Goal: Task Accomplishment & Management: Manage account settings

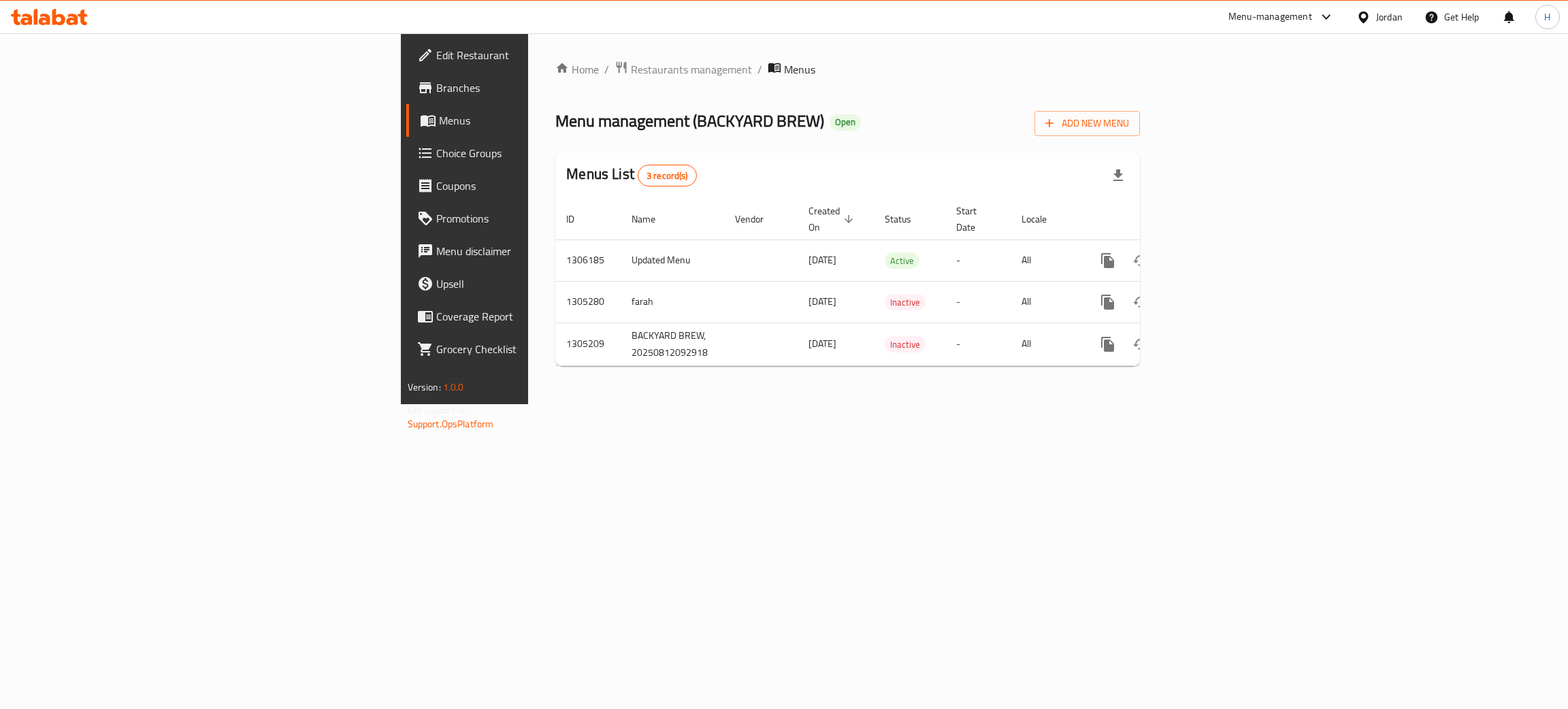
click at [62, 20] on icon at bounding box center [58, 17] width 13 height 16
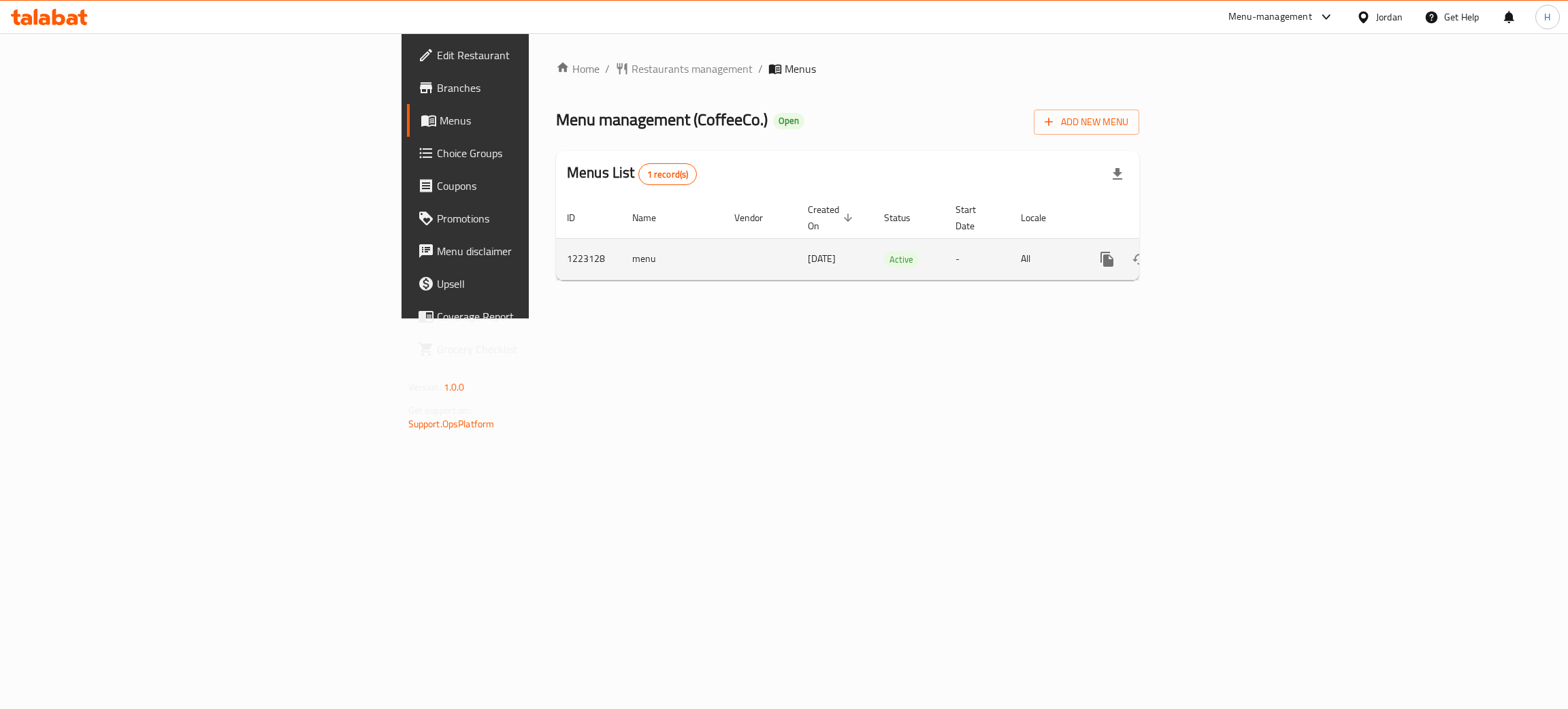
click at [1213, 251] on icon "enhanced table" at bounding box center [1205, 258] width 16 height 16
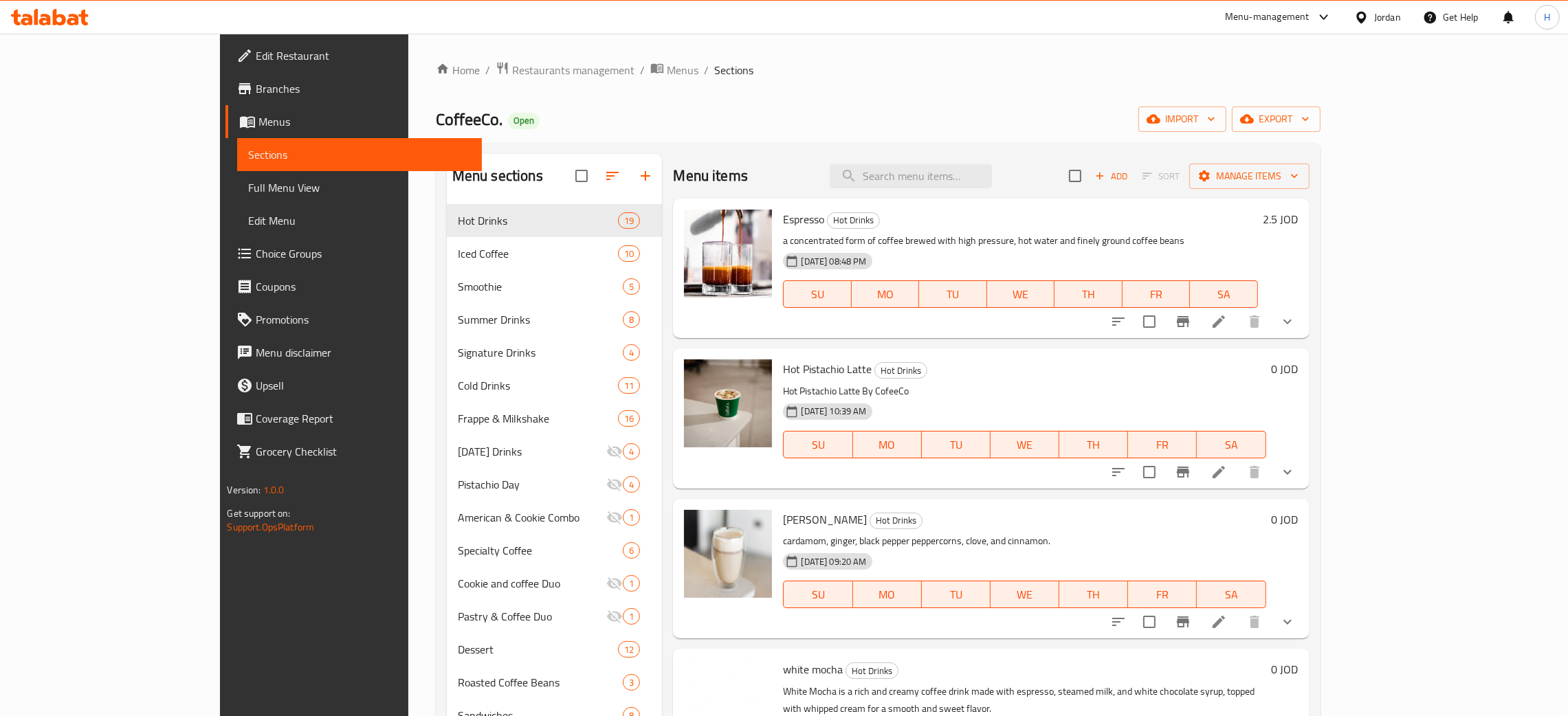
drag, startPoint x: 588, startPoint y: 97, endPoint x: 589, endPoint y: 106, distance: 9.1
click at [588, 97] on div "Home / Restaurants management / Menus / Sections CoffeeCo. Open import export M…" at bounding box center [878, 471] width 885 height 820
click at [655, 109] on div "CoffeeCo. Open import export" at bounding box center [878, 119] width 885 height 25
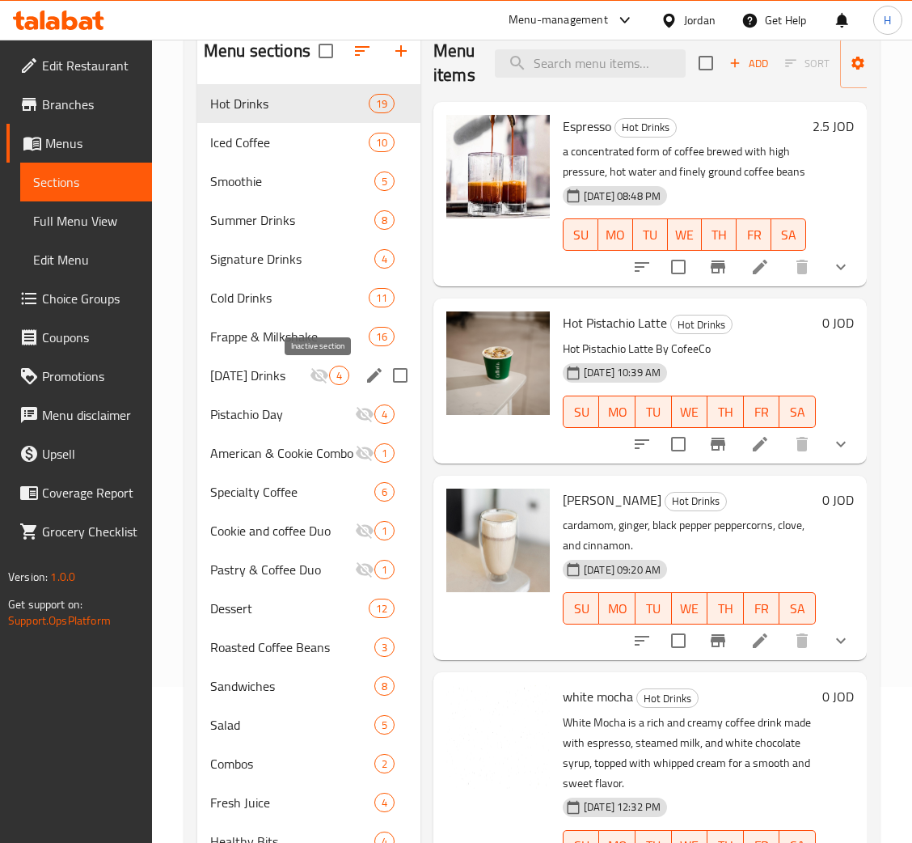
scroll to position [107, 0]
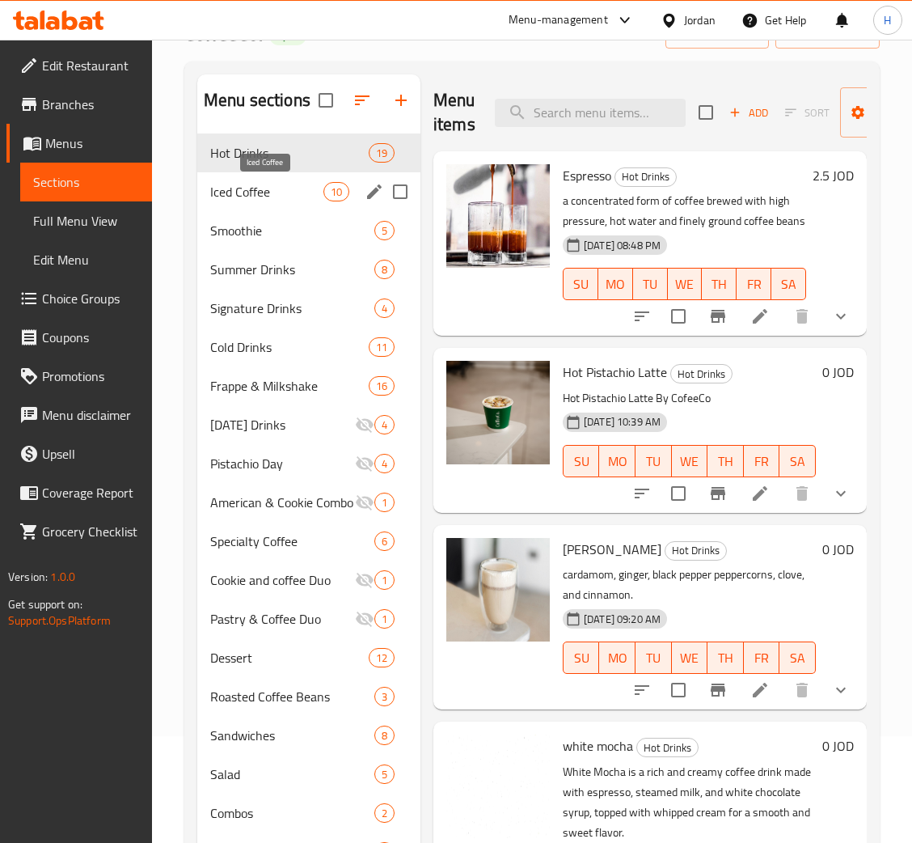
click at [277, 188] on span "Iced Coffee" at bounding box center [266, 191] width 113 height 19
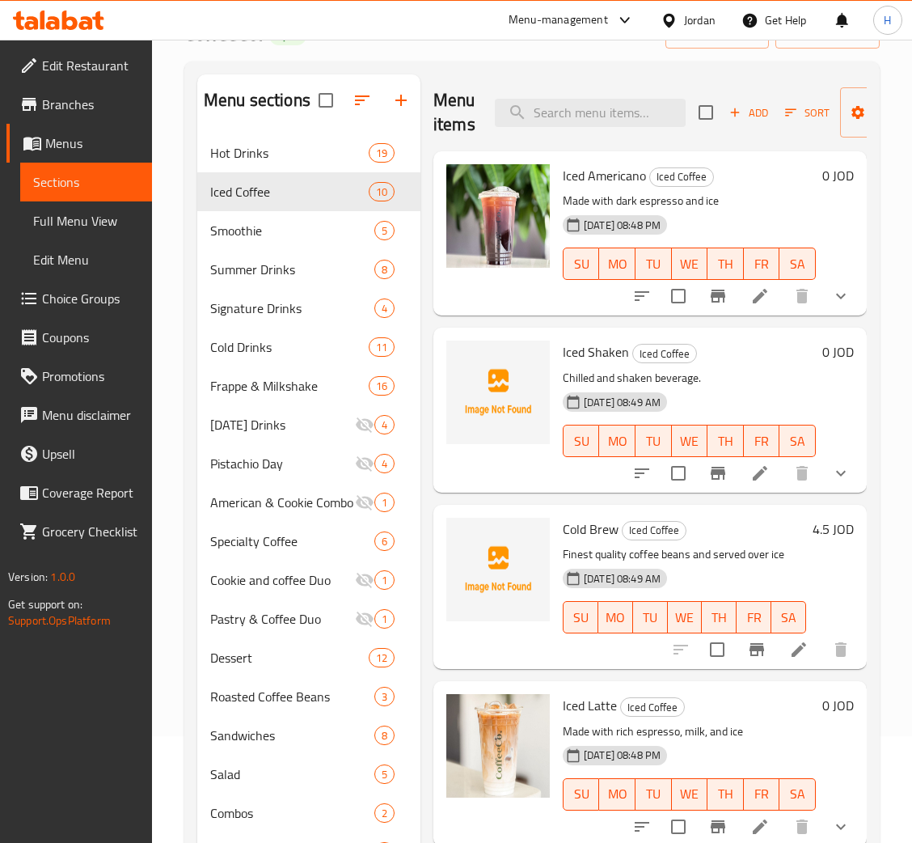
click at [65, 23] on icon at bounding box center [69, 20] width 15 height 19
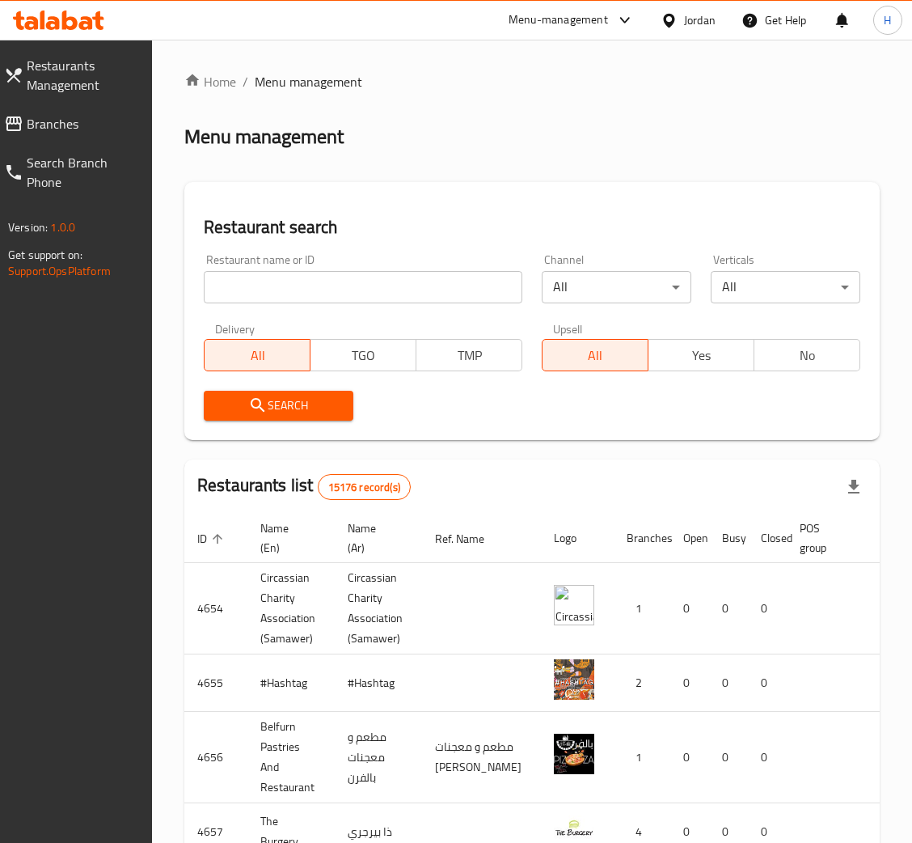
click at [48, 129] on span "Branches" at bounding box center [83, 123] width 112 height 19
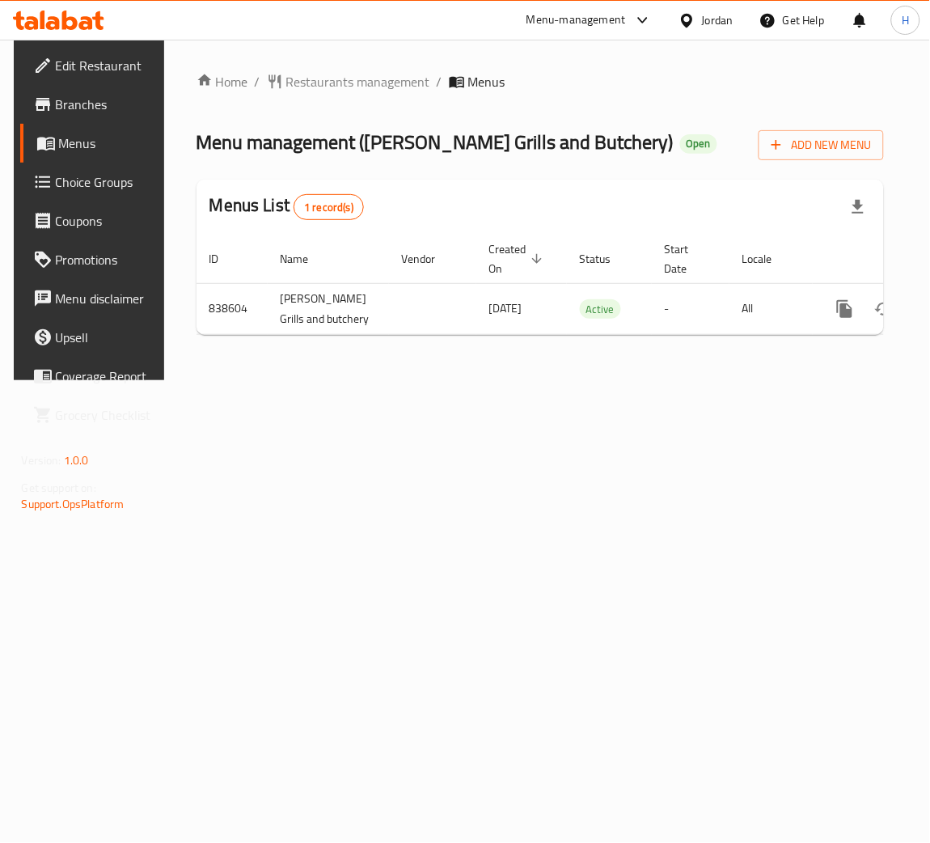
click at [849, 348] on div "Home / Restaurants management / Menus Menu management ( Al Sayed Grills and But…" at bounding box center [541, 210] width 688 height 276
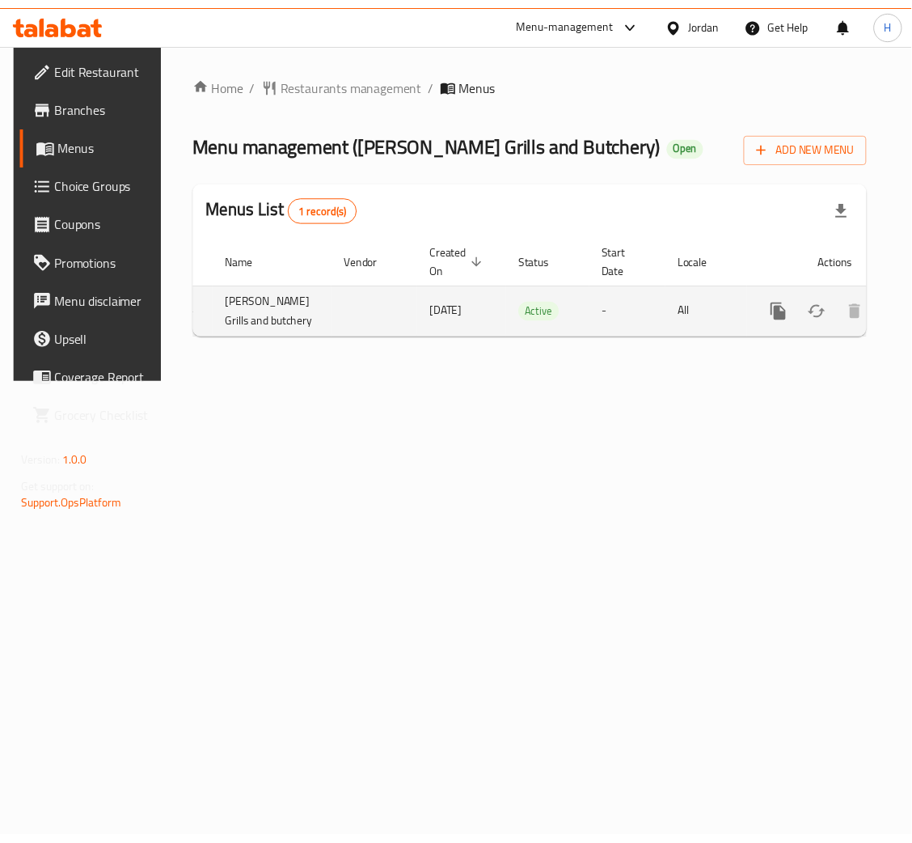
scroll to position [0, 85]
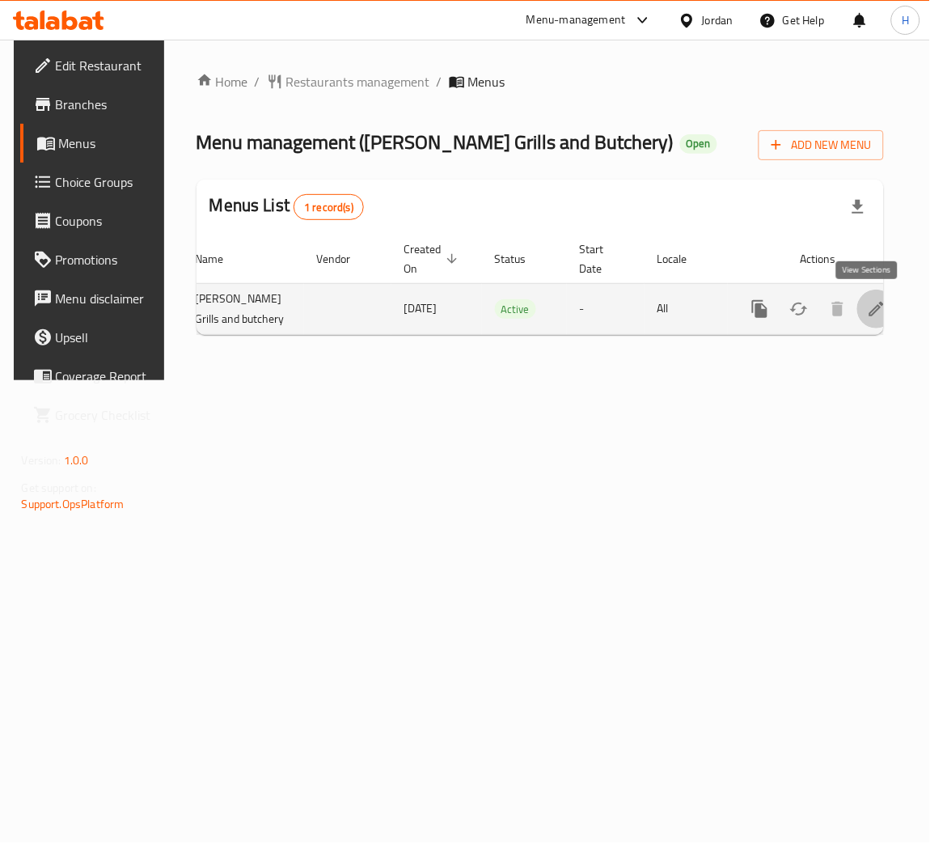
click at [881, 314] on link "enhanced table" at bounding box center [876, 309] width 39 height 39
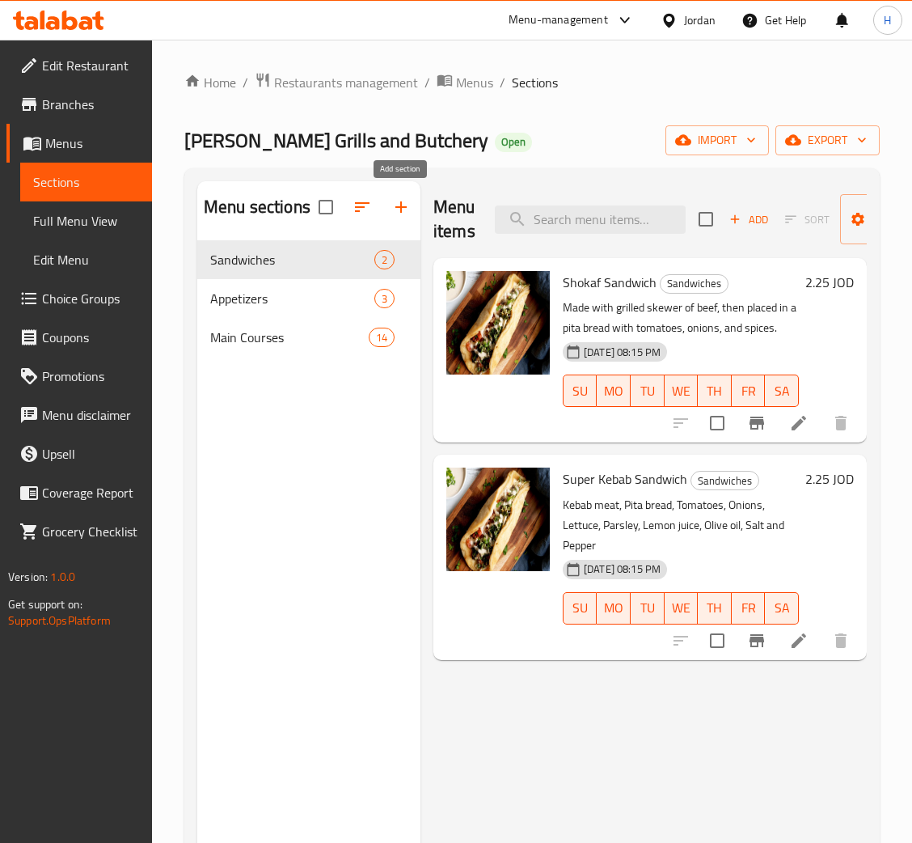
click at [409, 205] on icon "button" at bounding box center [400, 206] width 19 height 19
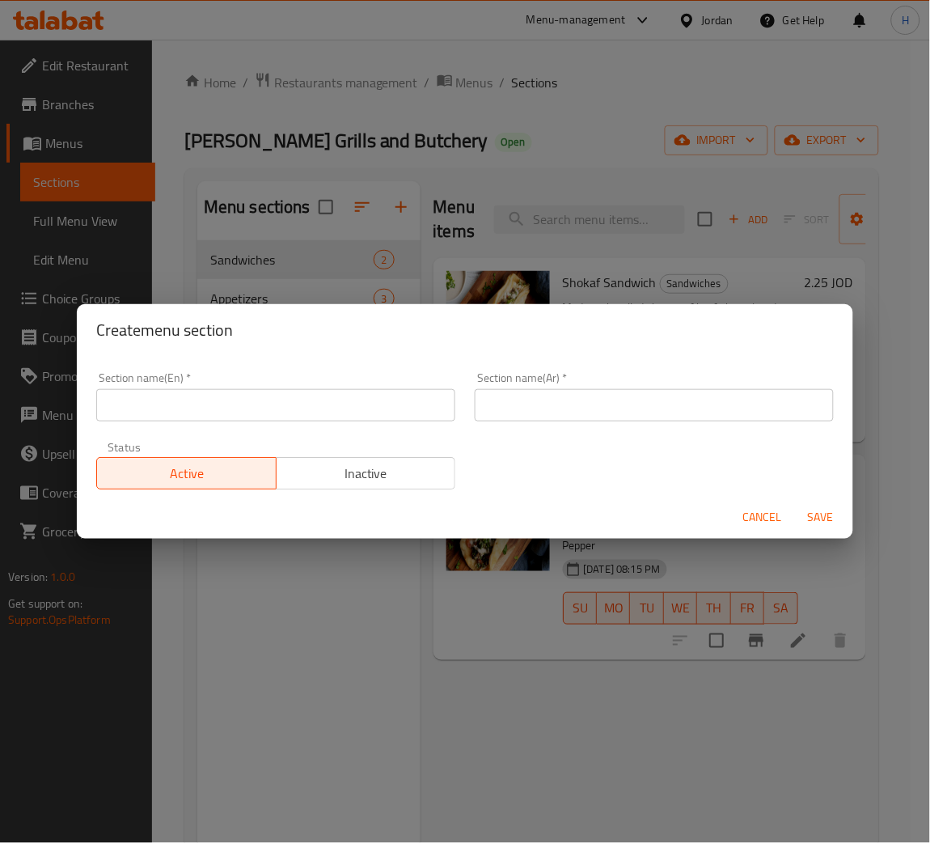
click at [387, 415] on input "text" at bounding box center [275, 405] width 359 height 32
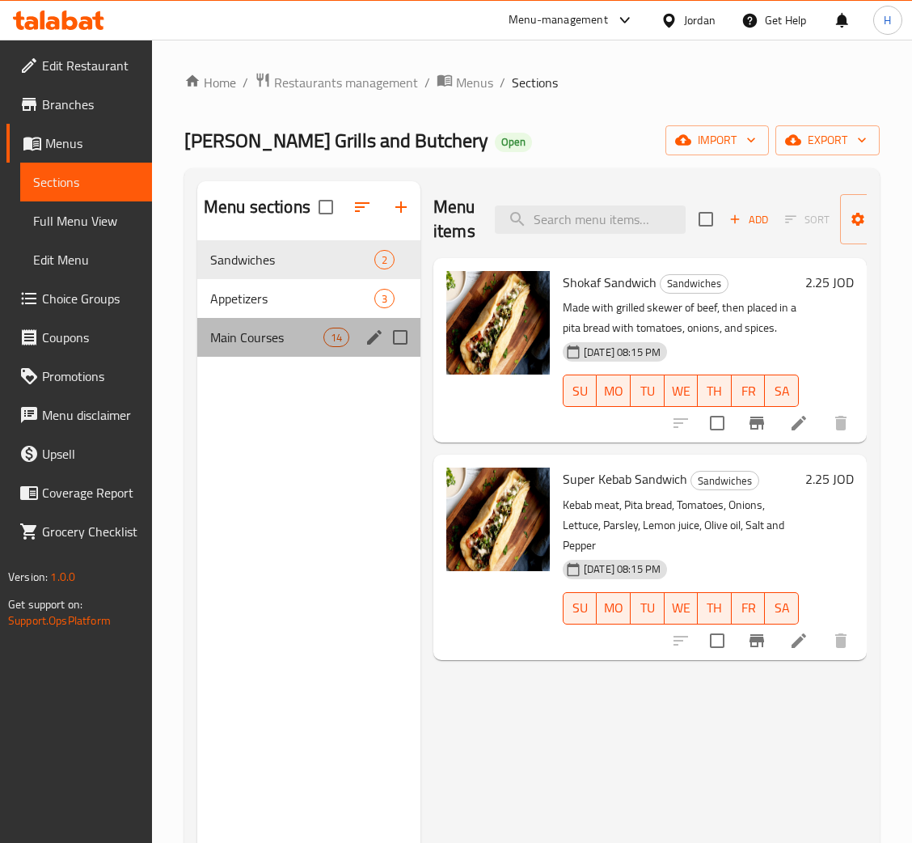
click at [310, 340] on span "Main Courses" at bounding box center [266, 337] width 113 height 19
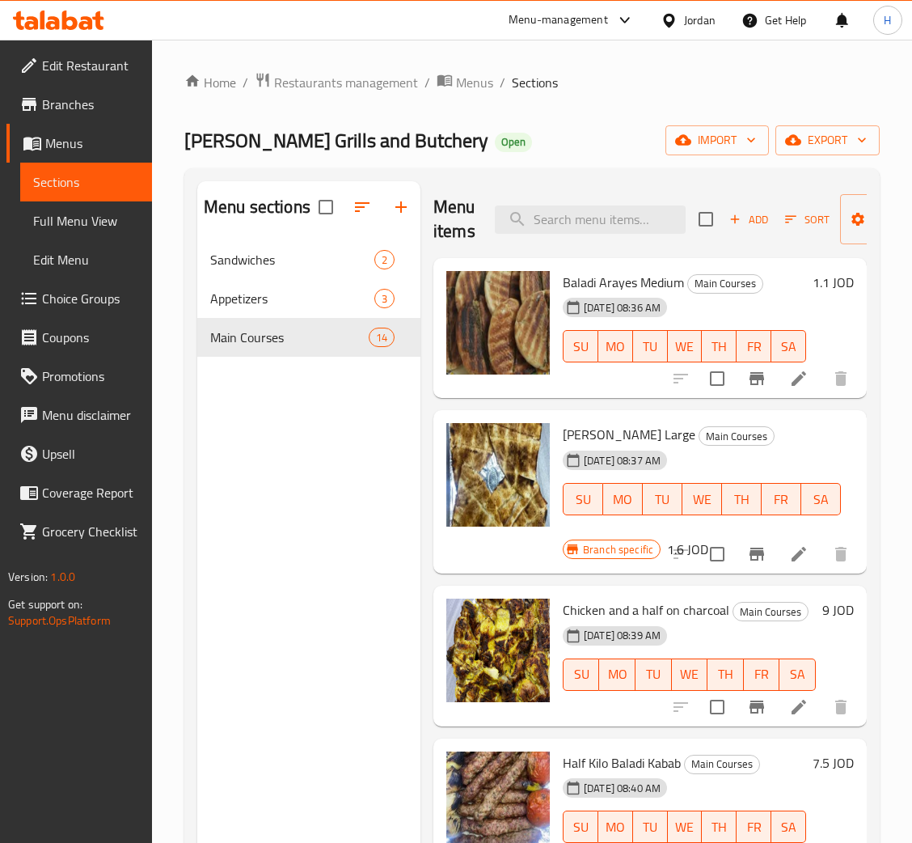
click at [736, 221] on icon "button" at bounding box center [734, 219] width 9 height 9
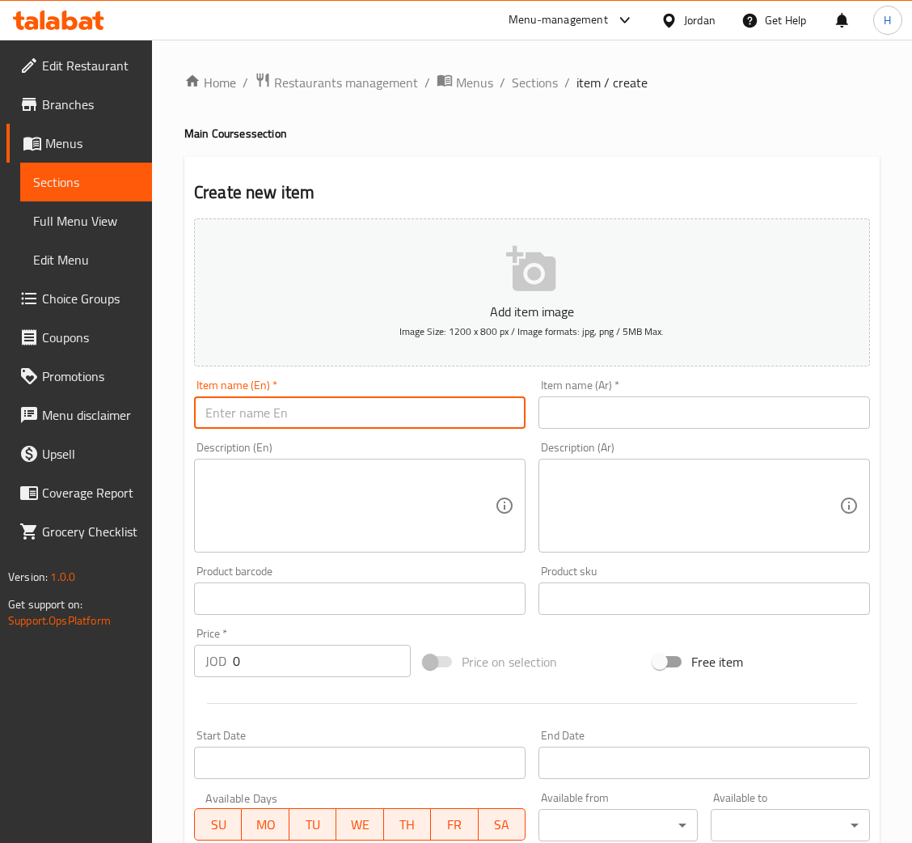
click at [417, 422] on input "text" at bounding box center [360, 412] width 332 height 32
type input "Shuqaf"
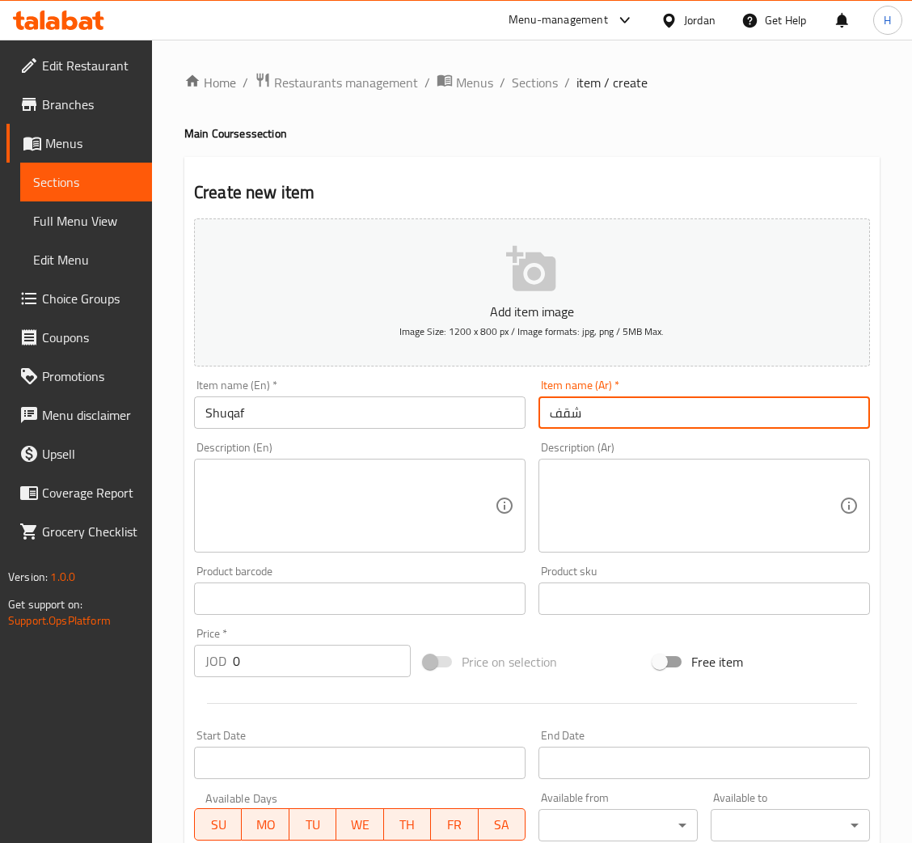
type input "شقف"
click at [392, 531] on textarea at bounding box center [350, 506] width 290 height 77
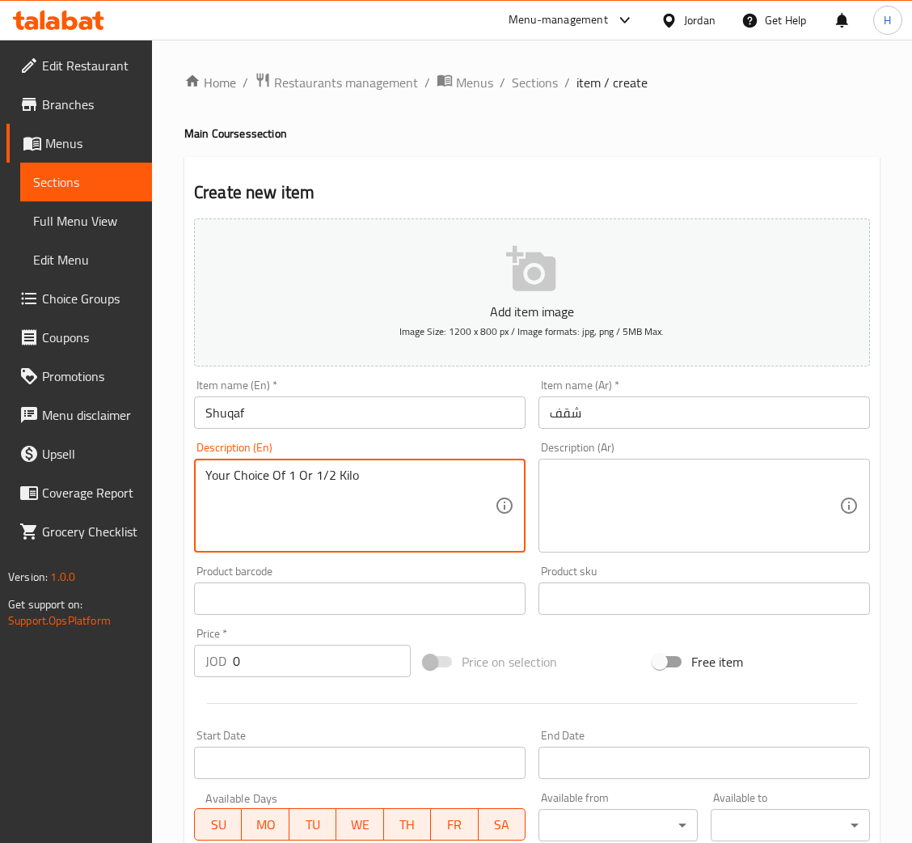
type textarea "Your Choice Of 1 Or 1/2 Kilo"
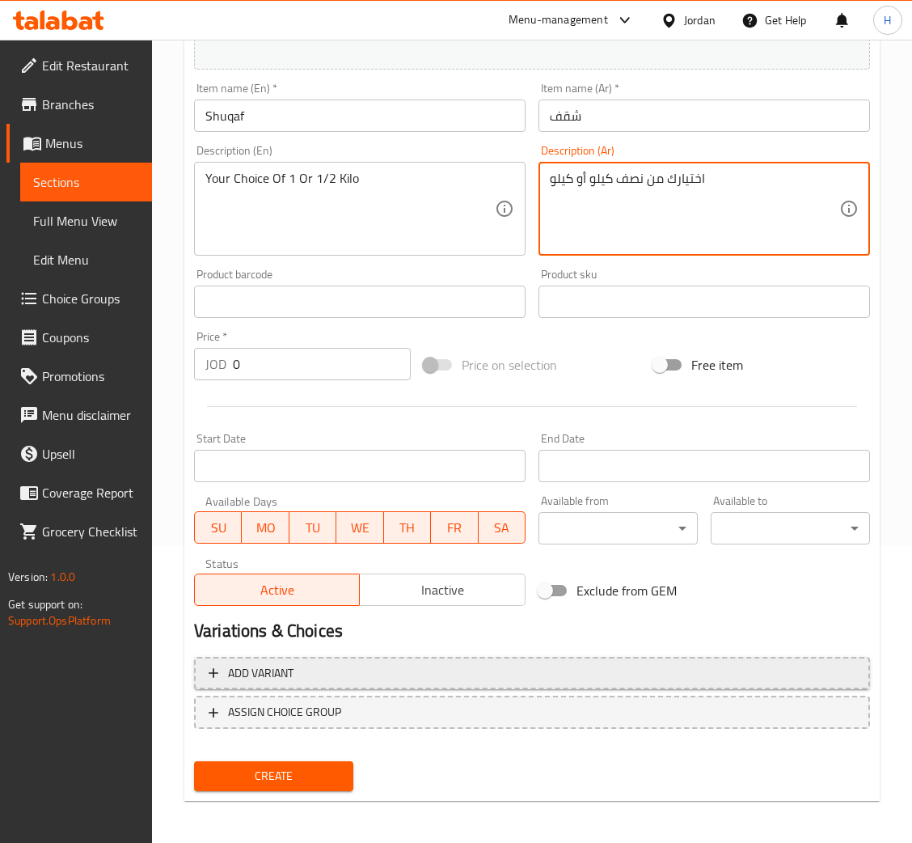
type textarea "اختيارك من نصف كيلو أو كيلو"
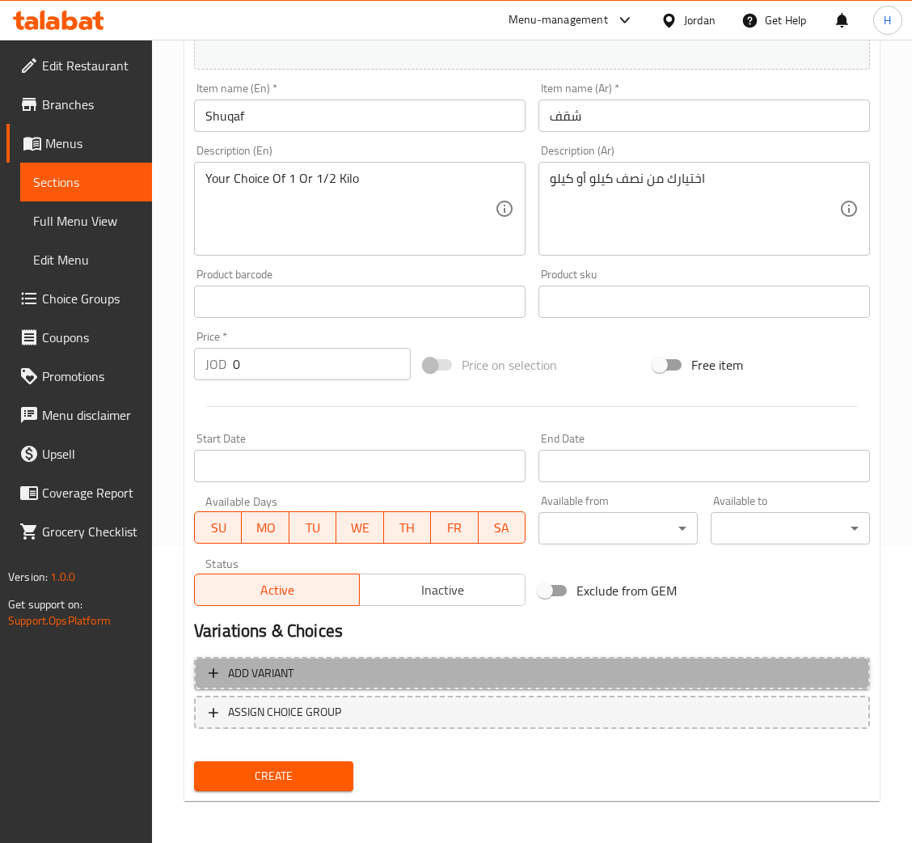
click at [300, 670] on span "Add variant" at bounding box center [532, 673] width 647 height 20
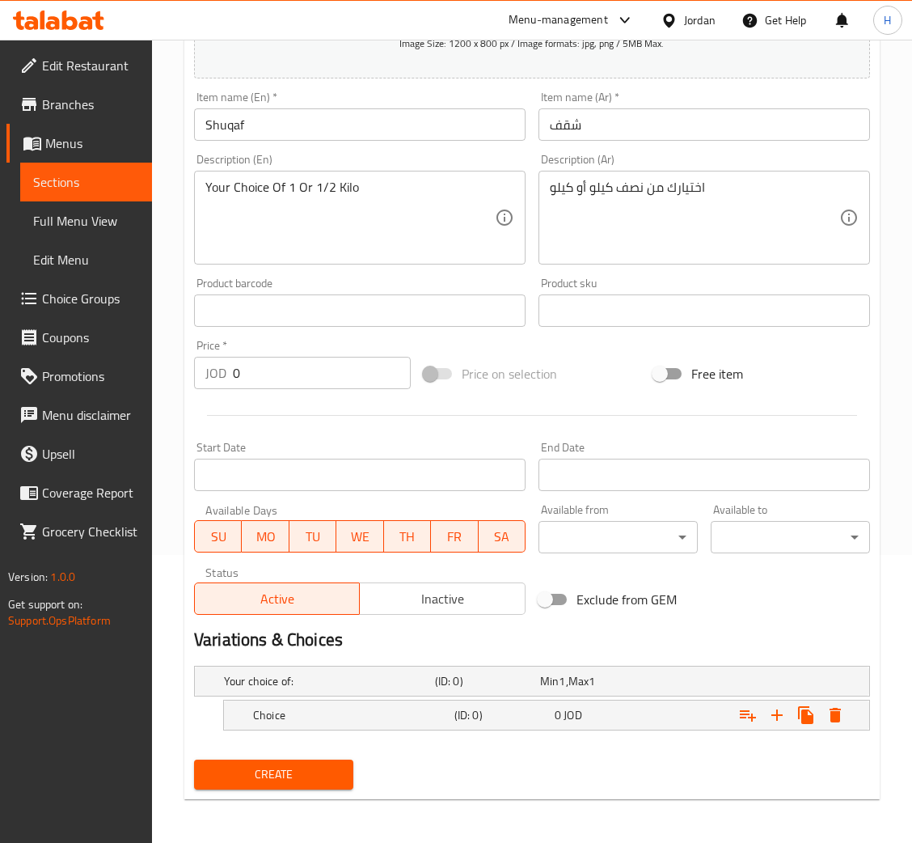
click at [328, 692] on div "Choice" at bounding box center [326, 681] width 211 height 23
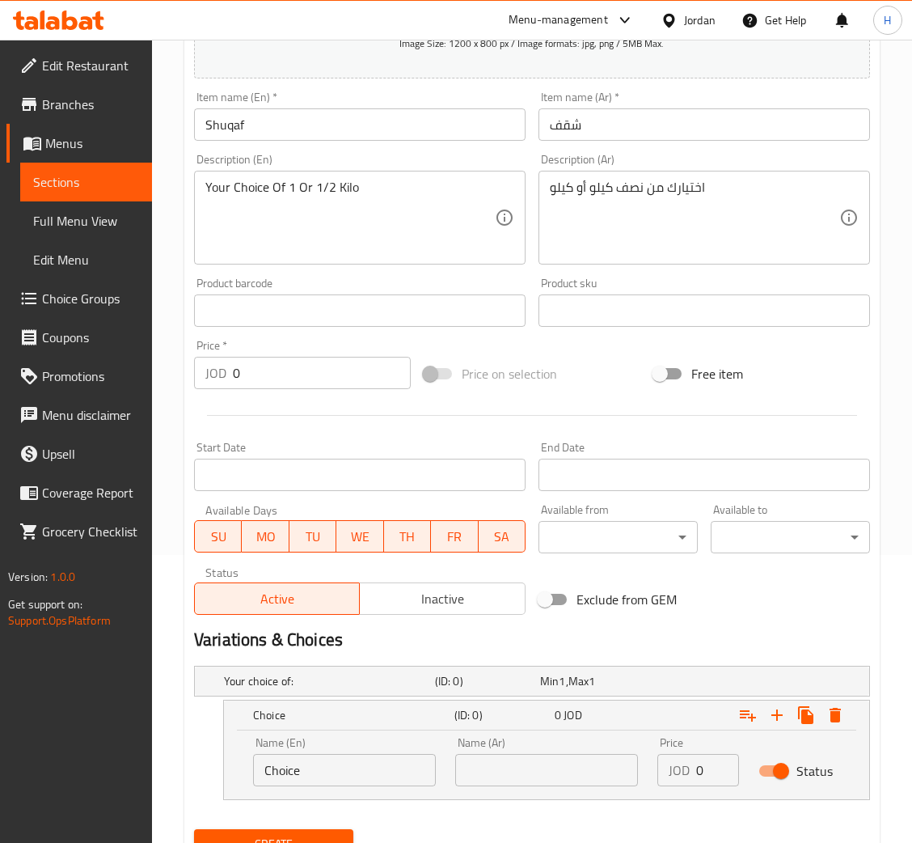
click at [353, 778] on input "Choice" at bounding box center [344, 770] width 183 height 32
type input "1 kilo"
type input "1 كيلو"
type input "18"
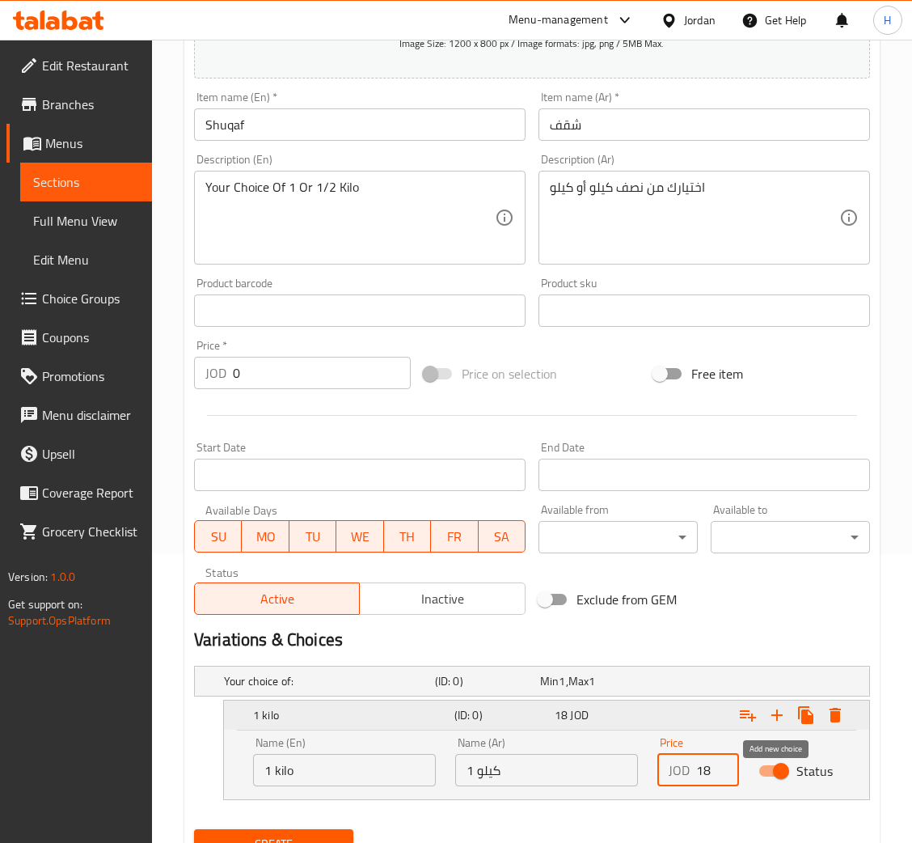
click at [768, 718] on icon "Expand" at bounding box center [777, 714] width 19 height 19
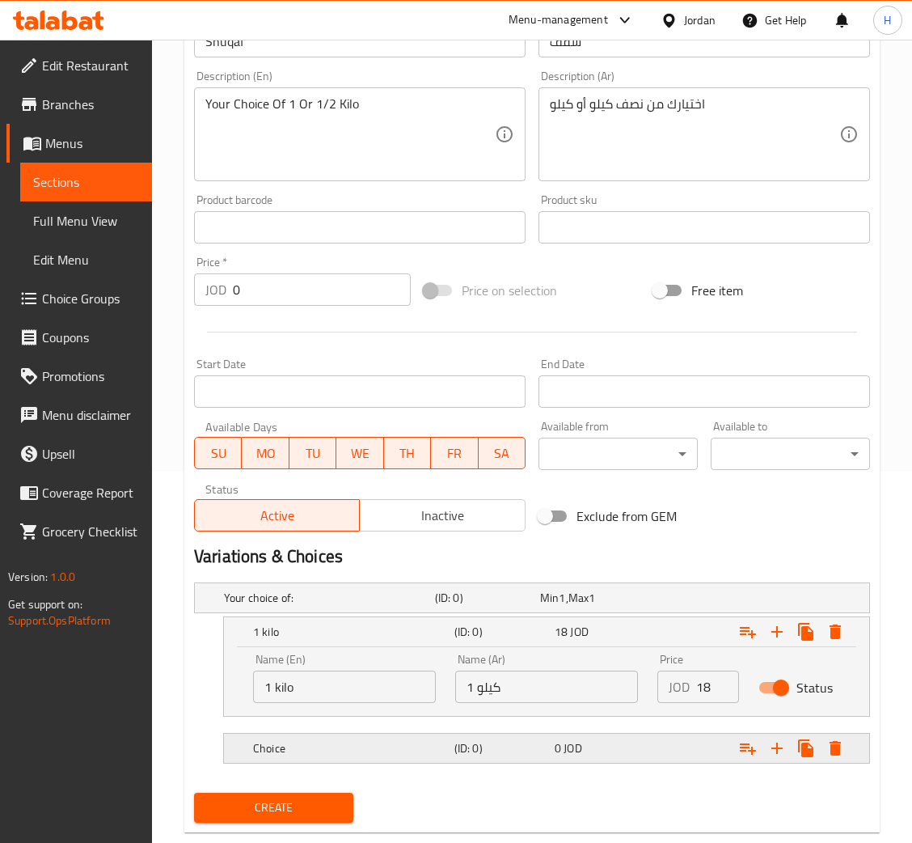
scroll to position [405, 0]
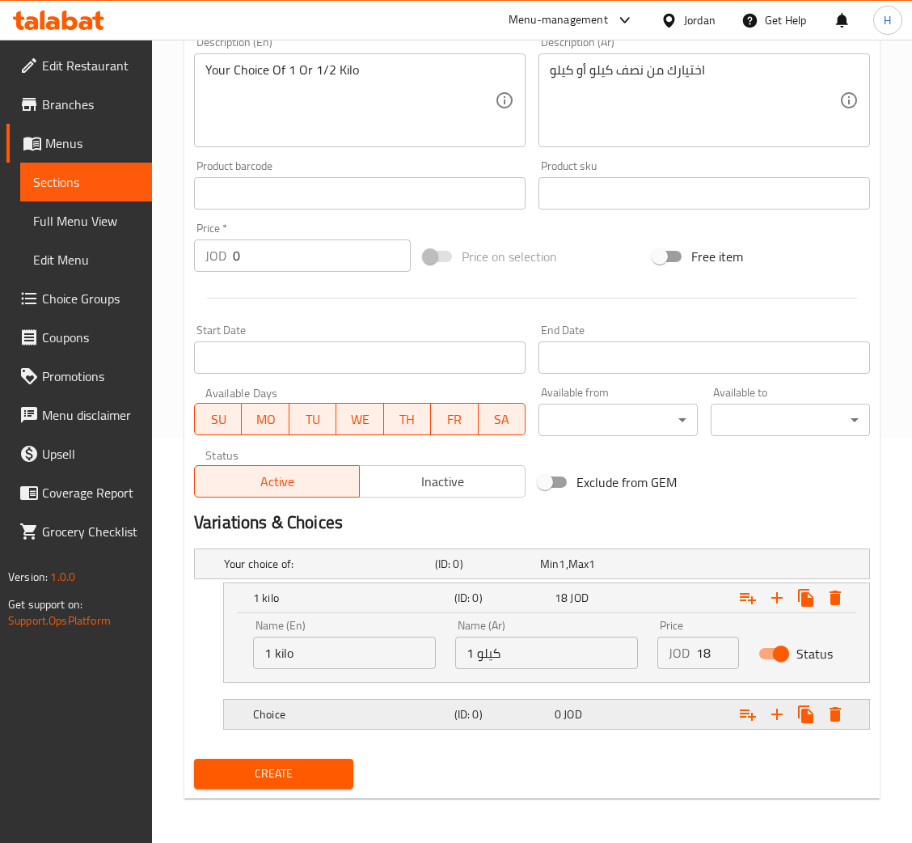
drag, startPoint x: 376, startPoint y: 713, endPoint x: 380, endPoint y: 726, distance: 12.8
click at [375, 572] on h5 "Choice" at bounding box center [326, 564] width 205 height 16
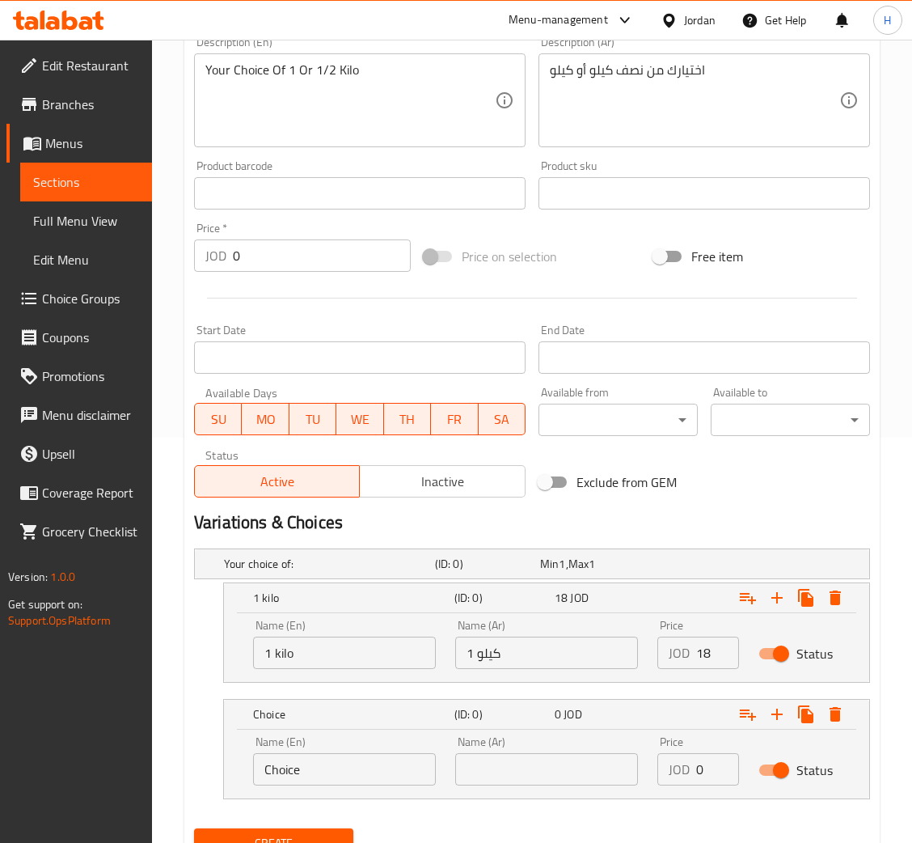
click at [350, 773] on input "Choice" at bounding box center [344, 769] width 183 height 32
type input "1/2 kilo"
type input "نصف كيلو"
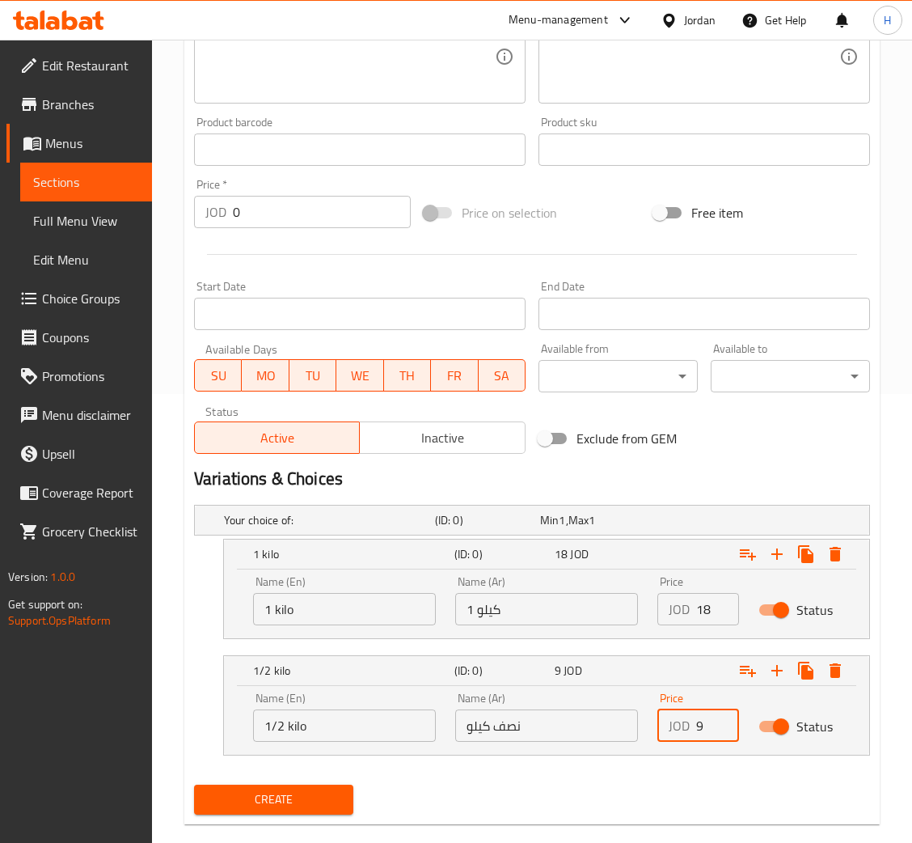
scroll to position [474, 0]
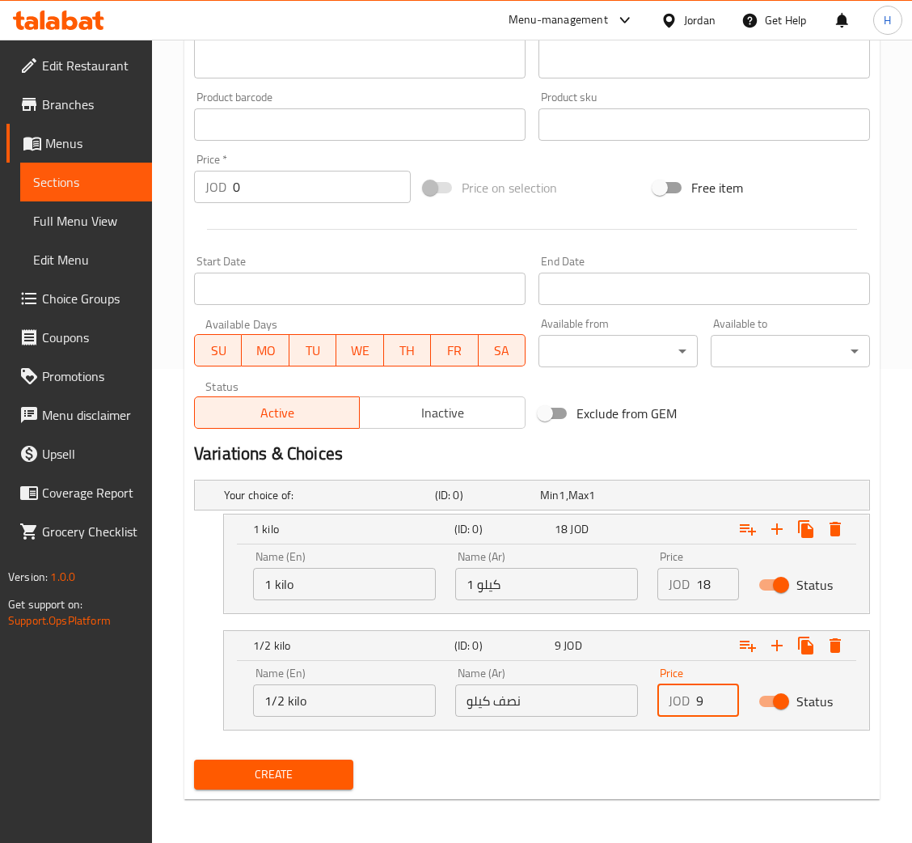
type input "9"
click at [332, 767] on span "Create" at bounding box center [273, 774] width 133 height 20
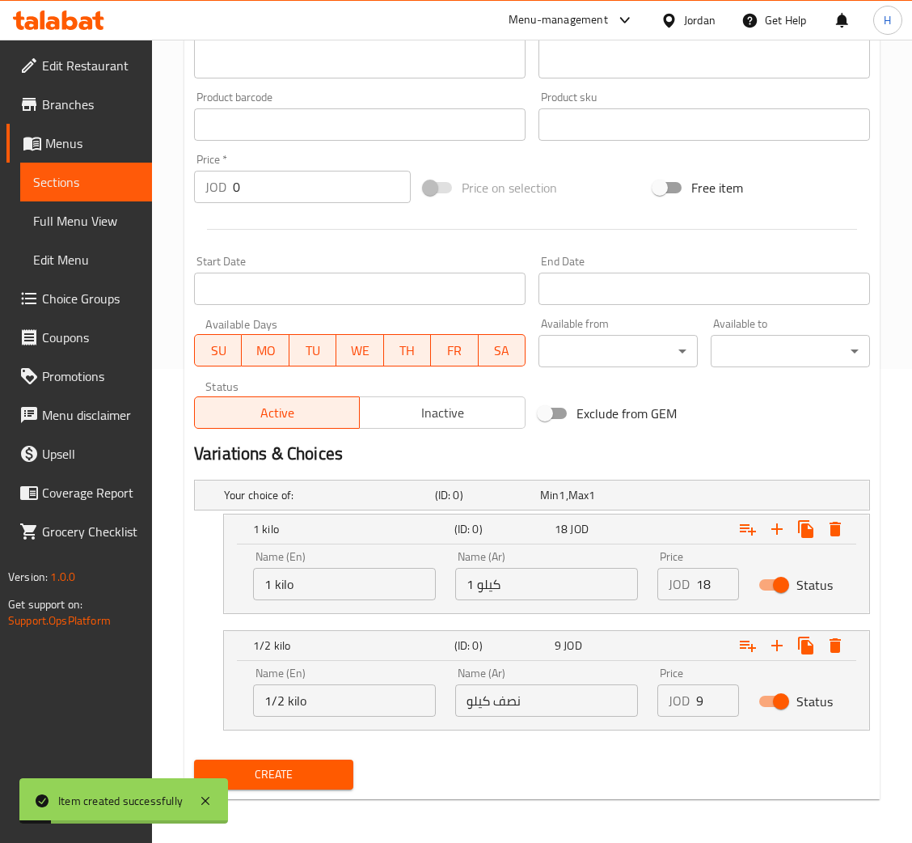
scroll to position [0, 0]
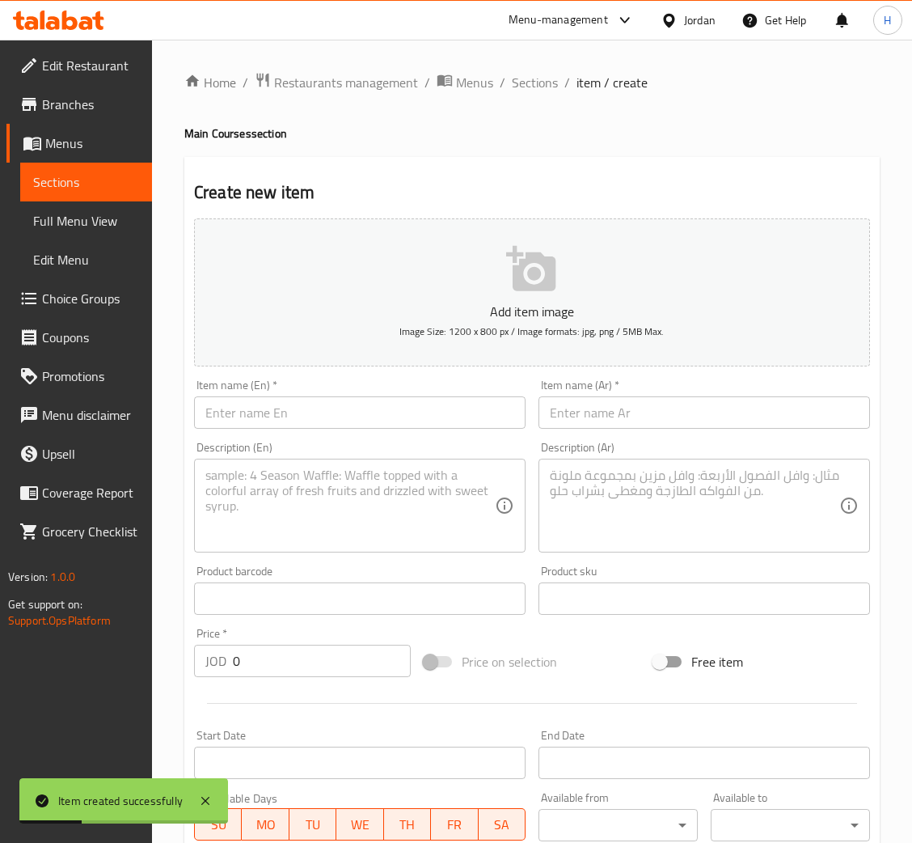
click at [435, 424] on input "text" at bounding box center [360, 412] width 332 height 32
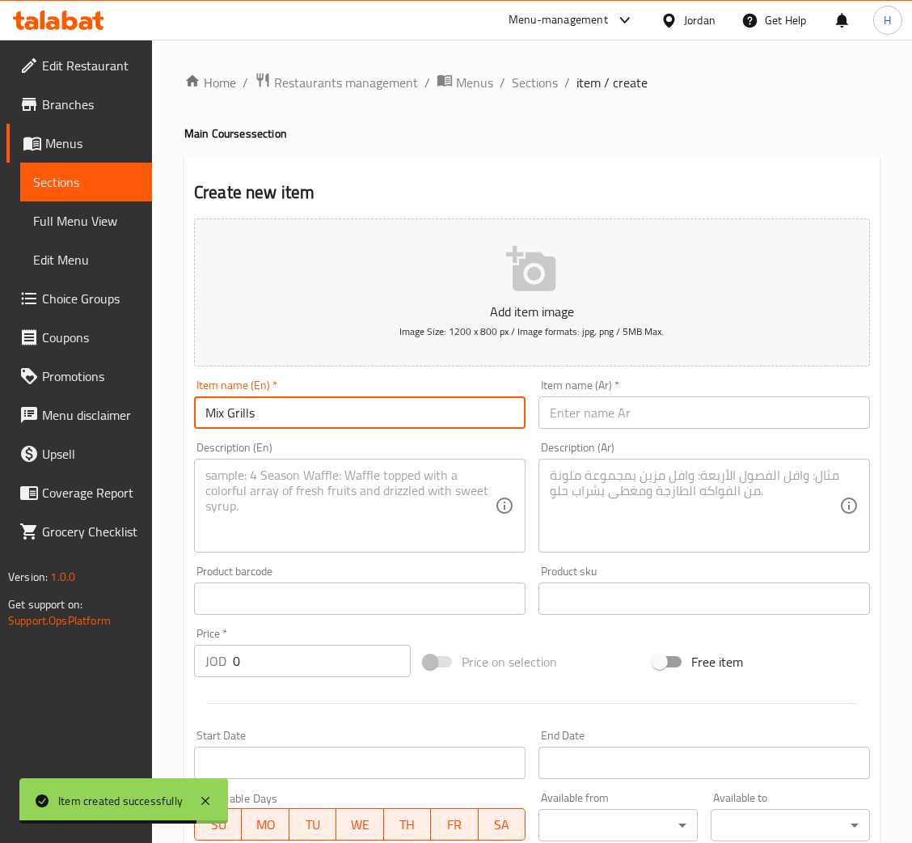
type input "Mix Grills"
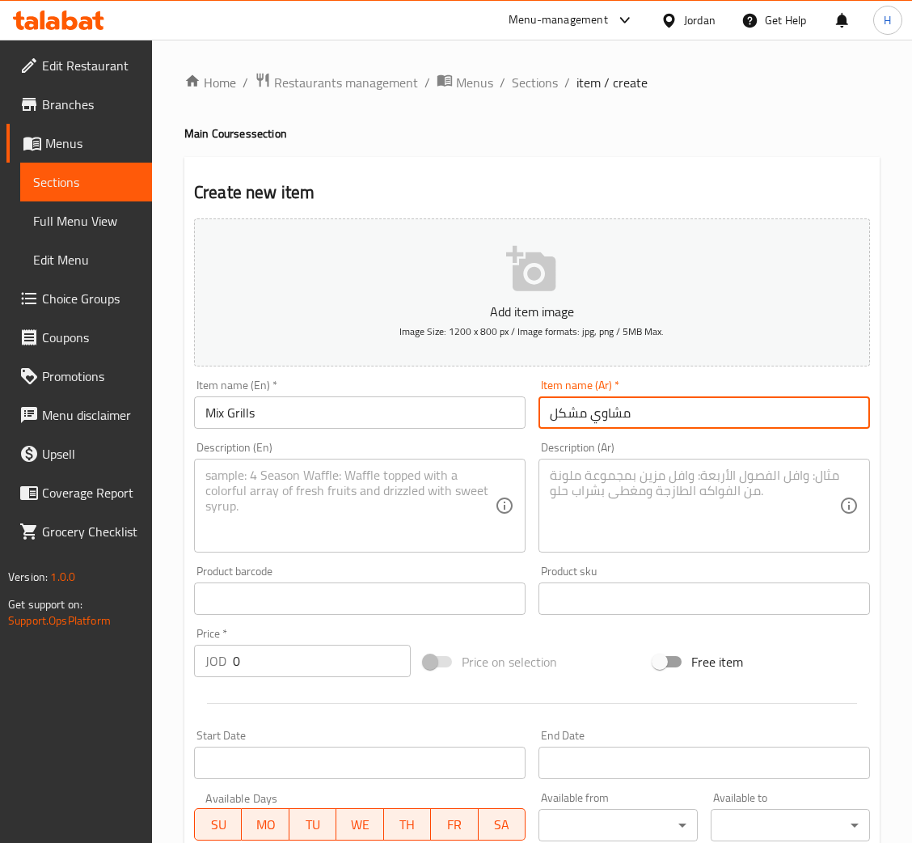
type input "مشاوي مشكل"
click at [400, 521] on textarea at bounding box center [350, 506] width 290 height 77
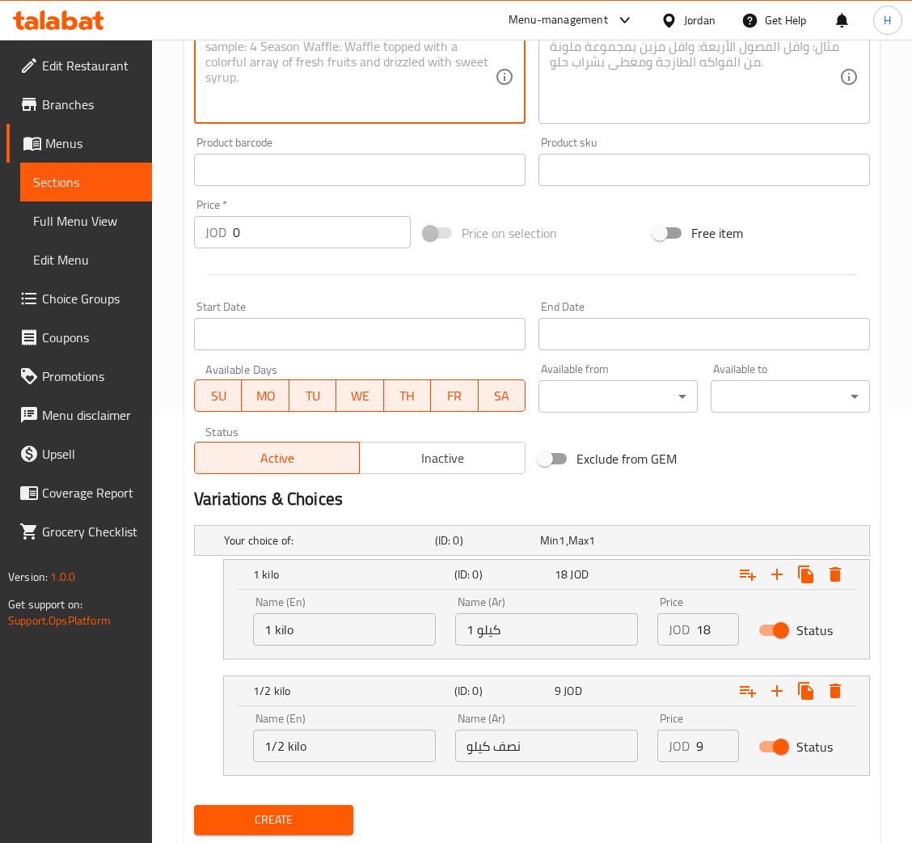
scroll to position [474, 0]
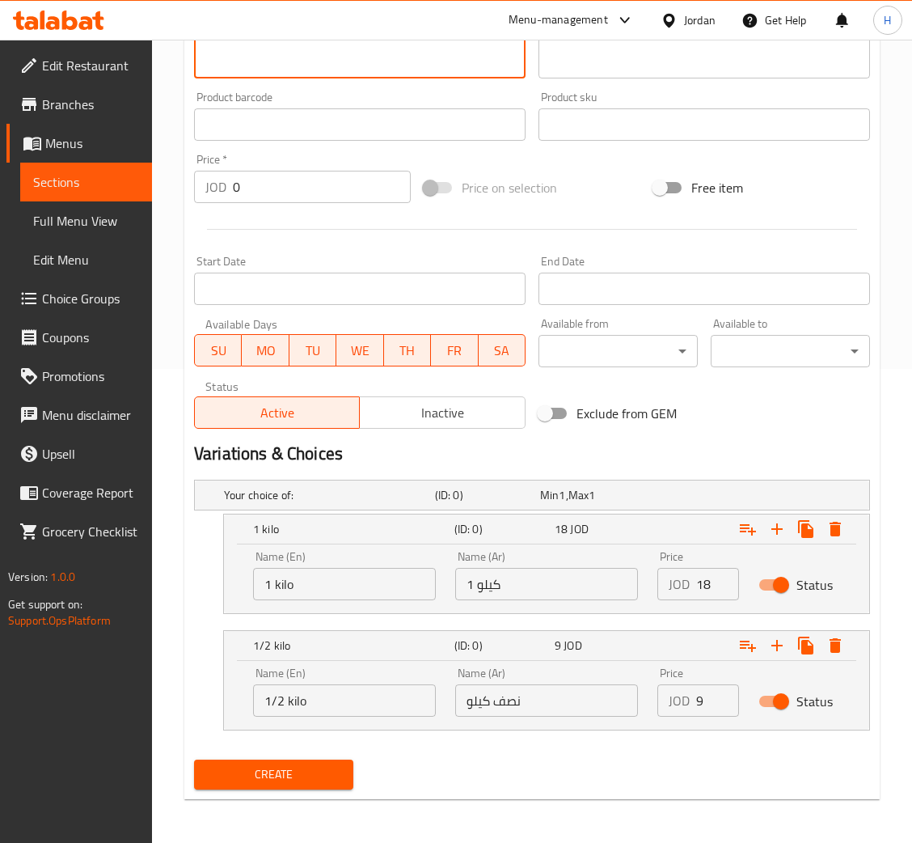
click at [327, 579] on input "1 kilo" at bounding box center [344, 584] width 183 height 32
click at [609, 581] on input "1 كيلو" at bounding box center [546, 584] width 183 height 32
type input "17"
click at [606, 708] on input "نصف كيلو" at bounding box center [546, 700] width 183 height 32
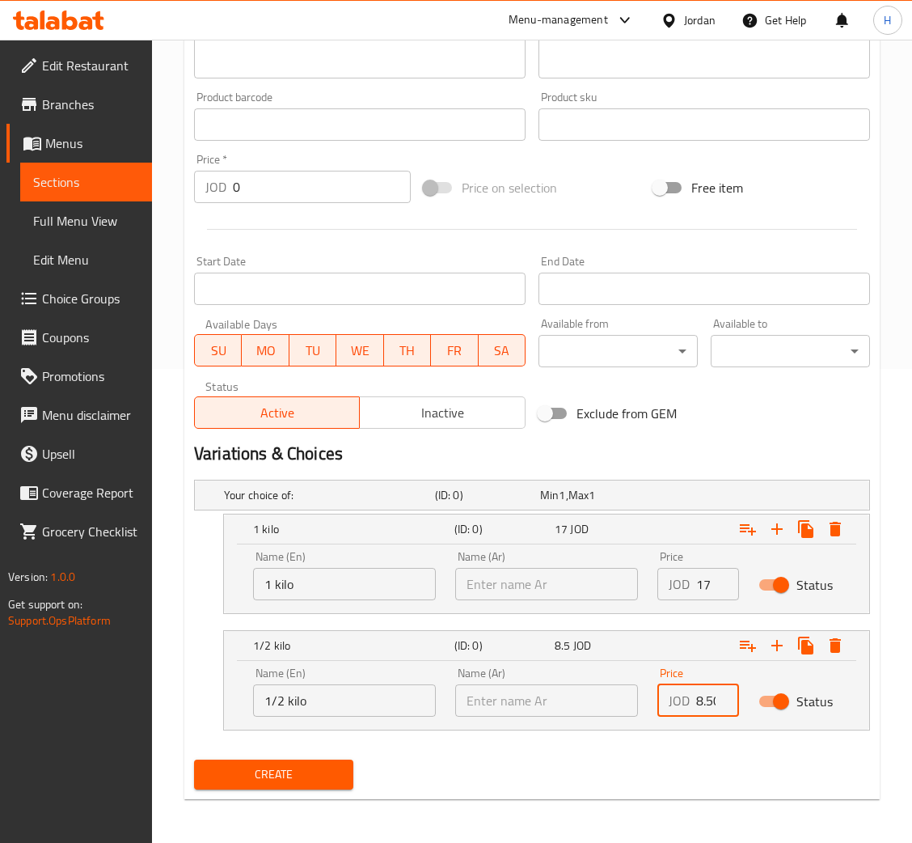
scroll to position [0, 4]
type input "8.50"
click at [319, 781] on span "Create" at bounding box center [273, 774] width 133 height 20
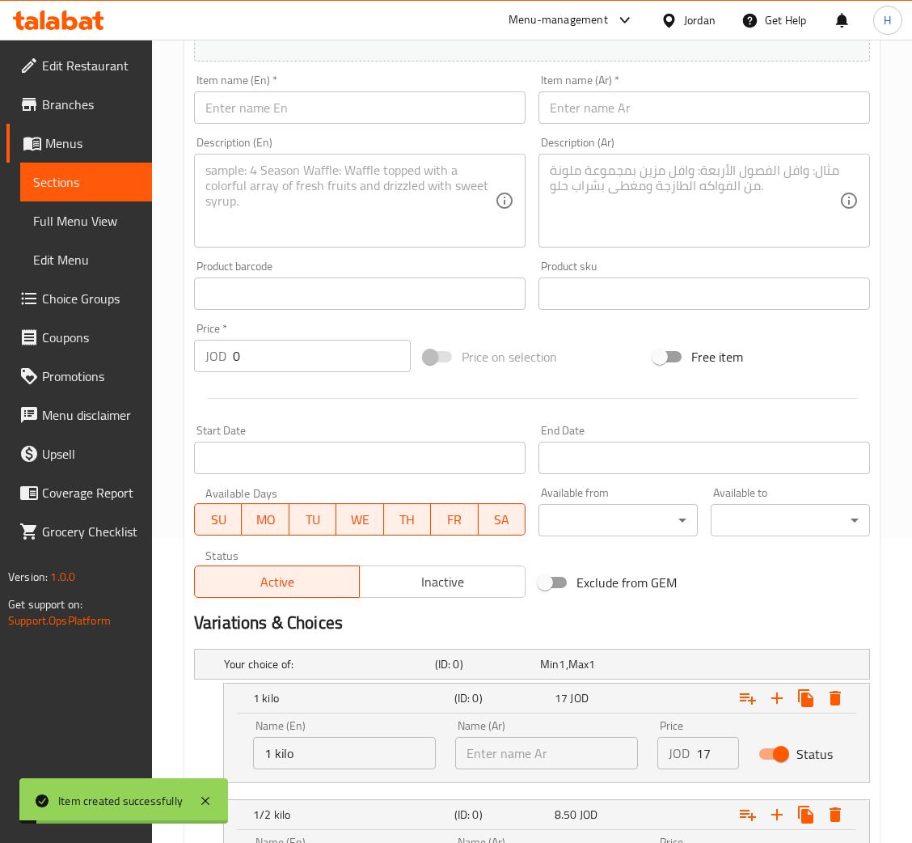
scroll to position [0, 0]
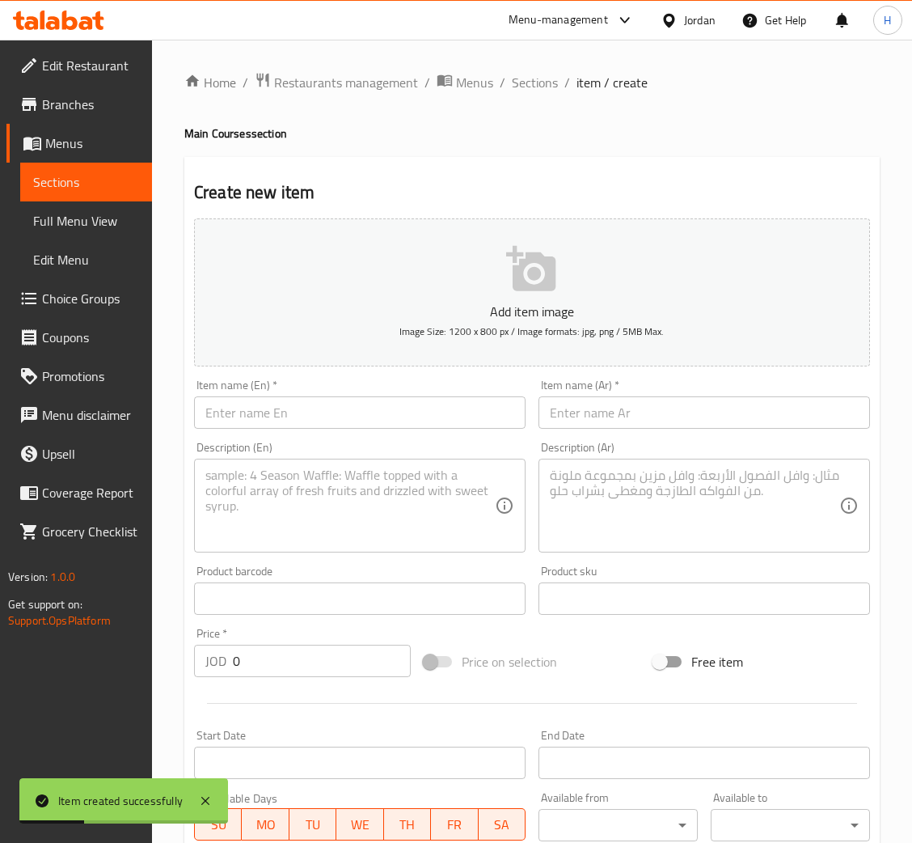
click at [410, 414] on input "text" at bounding box center [360, 412] width 332 height 32
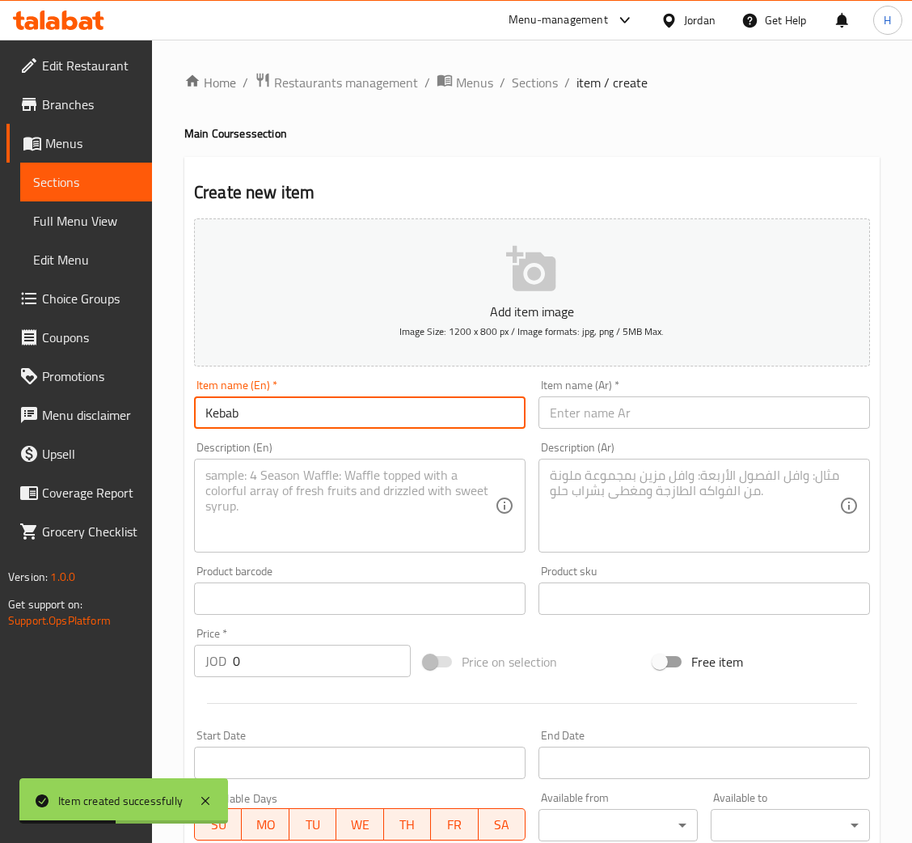
type input "Kebab"
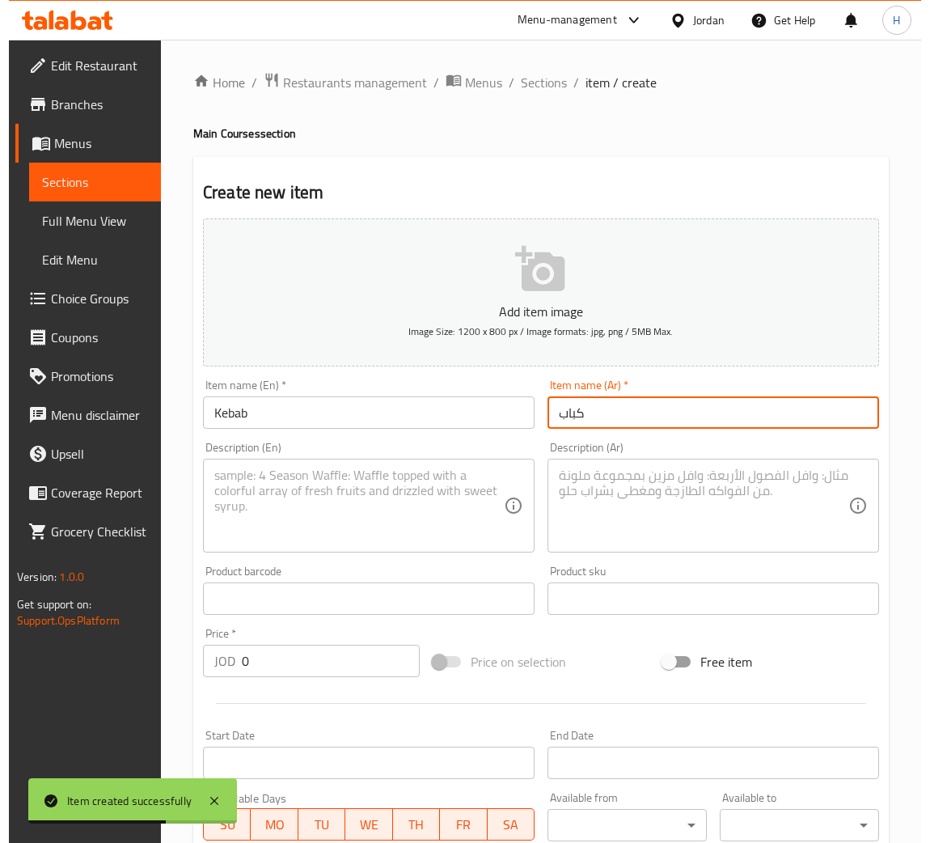
scroll to position [474, 0]
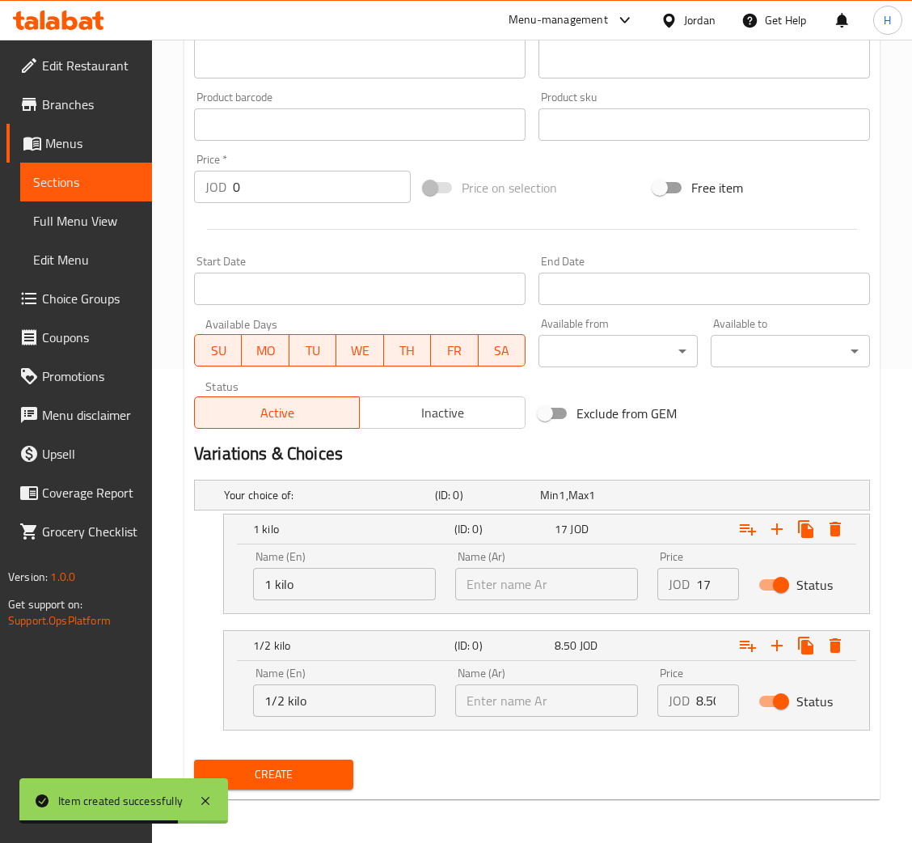
type input "كباب"
click at [516, 573] on input "text" at bounding box center [546, 584] width 183 height 32
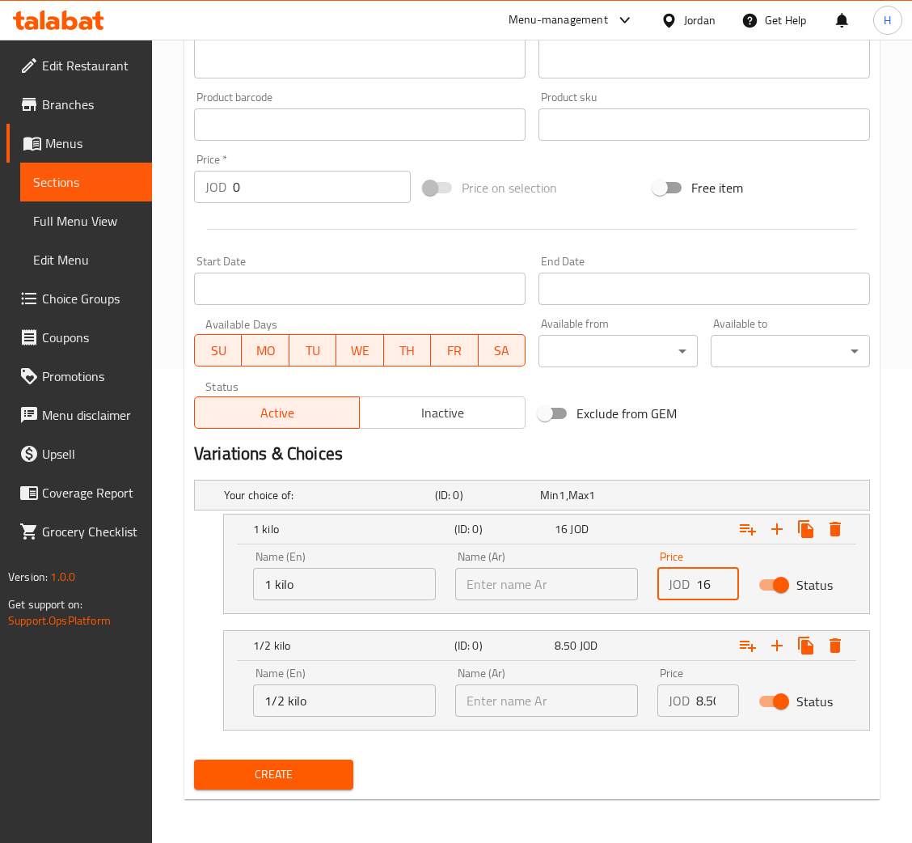
type input "16"
click at [548, 699] on input "text" at bounding box center [546, 700] width 183 height 32
type input "8"
click at [328, 775] on span "Create" at bounding box center [273, 774] width 133 height 20
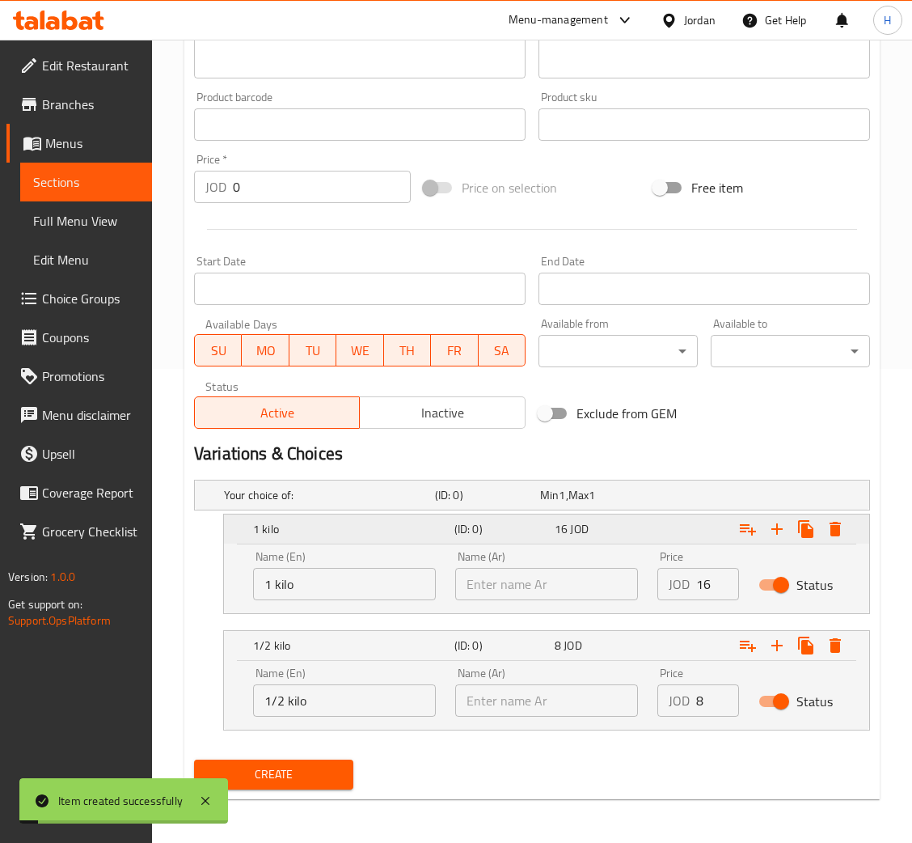
click at [841, 537] on icon "Expand" at bounding box center [835, 528] width 19 height 19
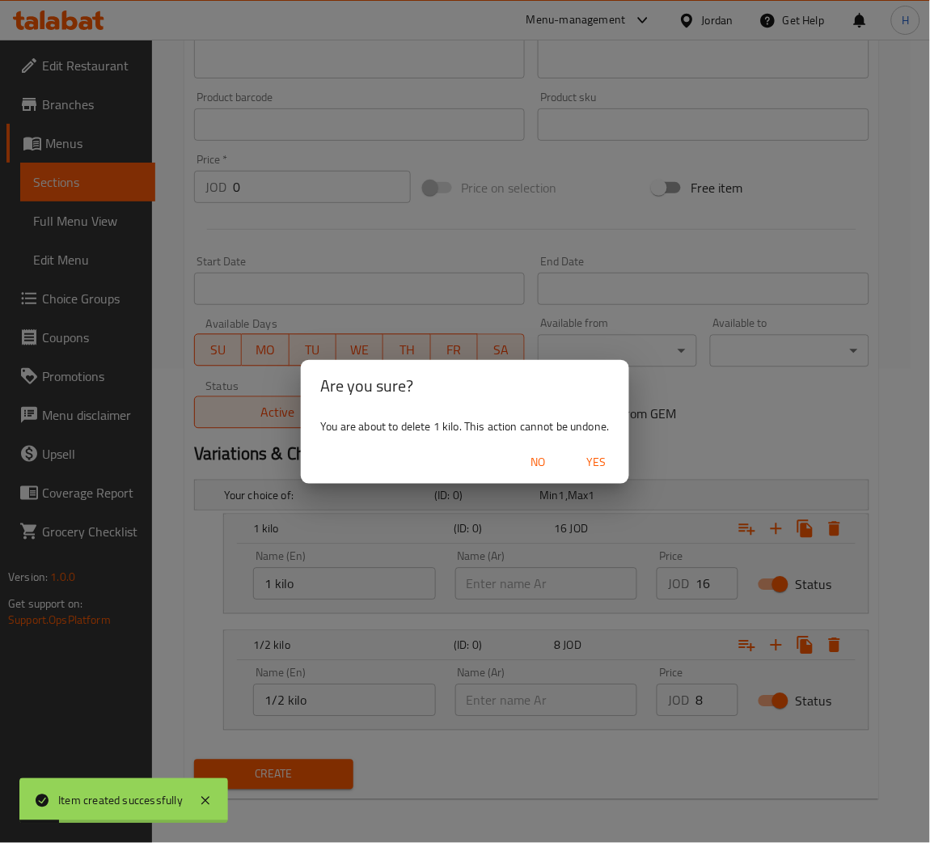
click at [596, 465] on span "Yes" at bounding box center [597, 462] width 39 height 20
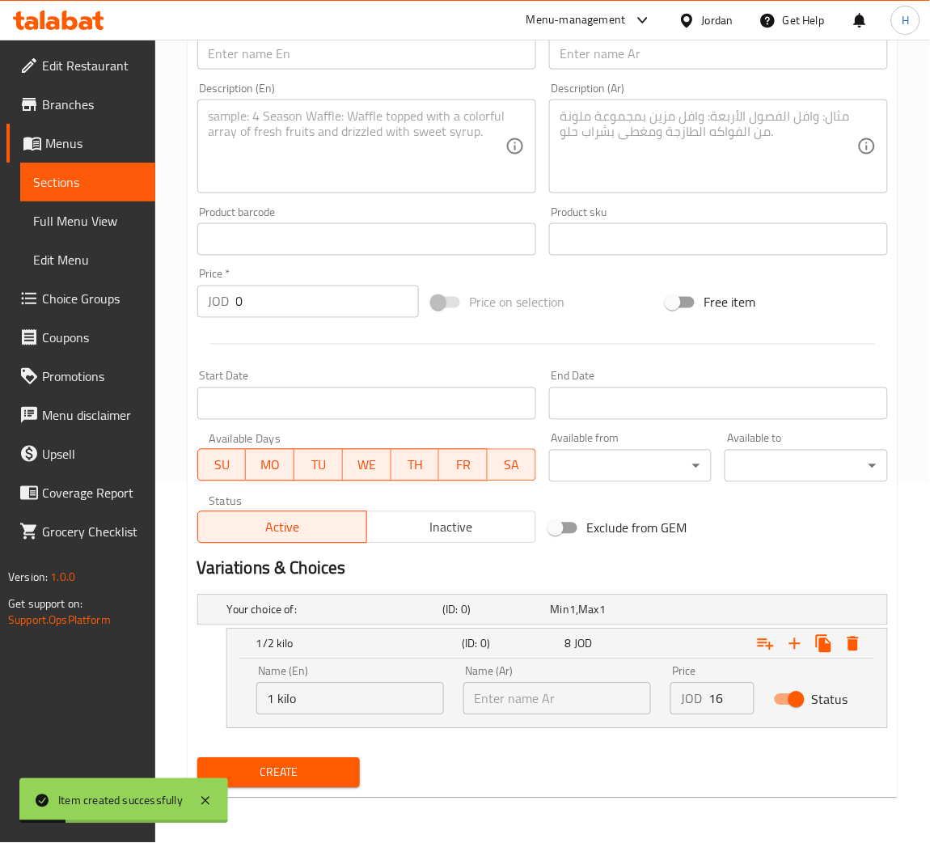
scroll to position [358, 0]
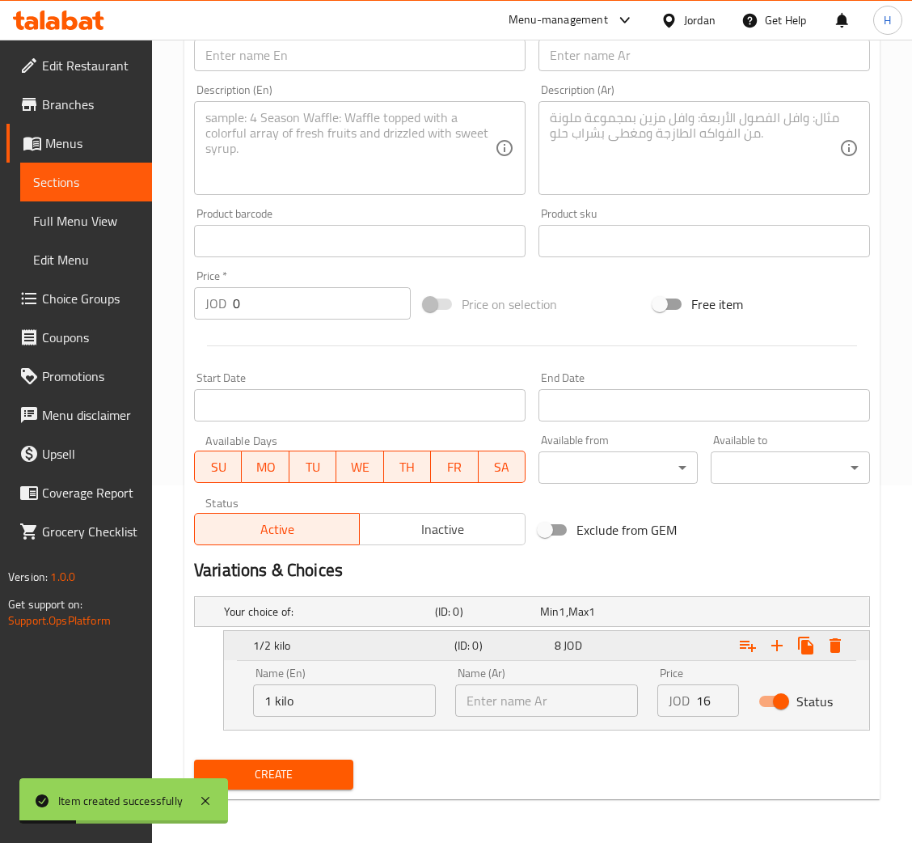
click at [836, 645] on icon "Expand" at bounding box center [835, 645] width 11 height 15
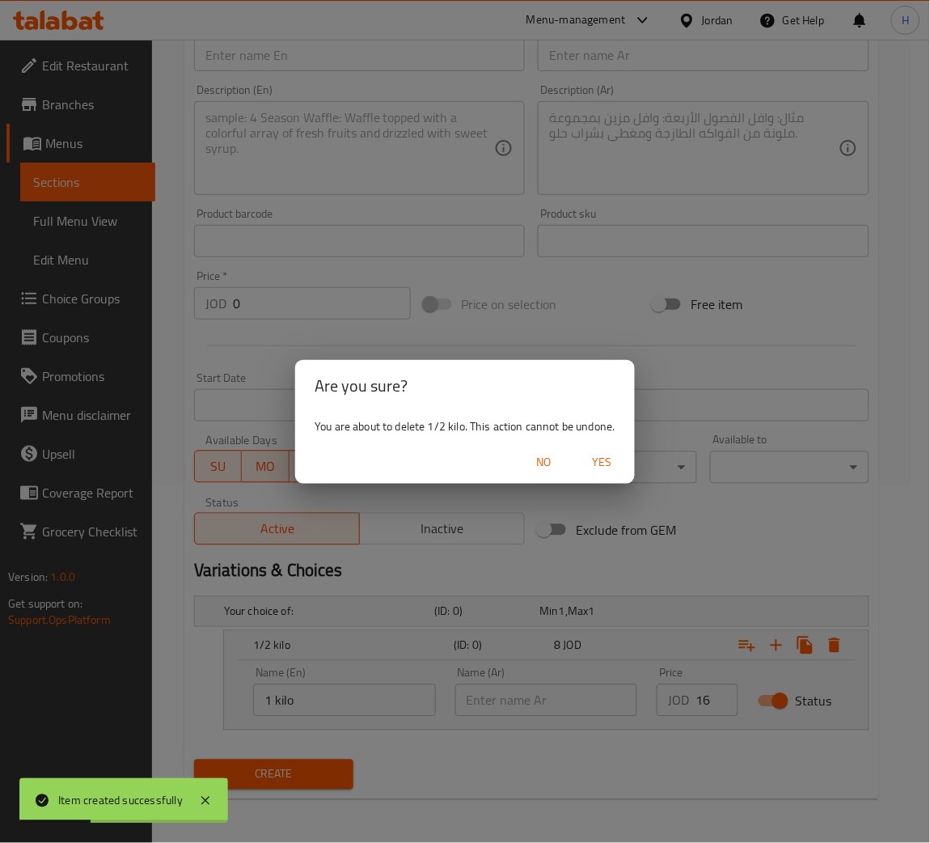
drag, startPoint x: 617, startPoint y: 461, endPoint x: 610, endPoint y: 466, distance: 8.7
click at [616, 461] on span "Yes" at bounding box center [602, 462] width 39 height 20
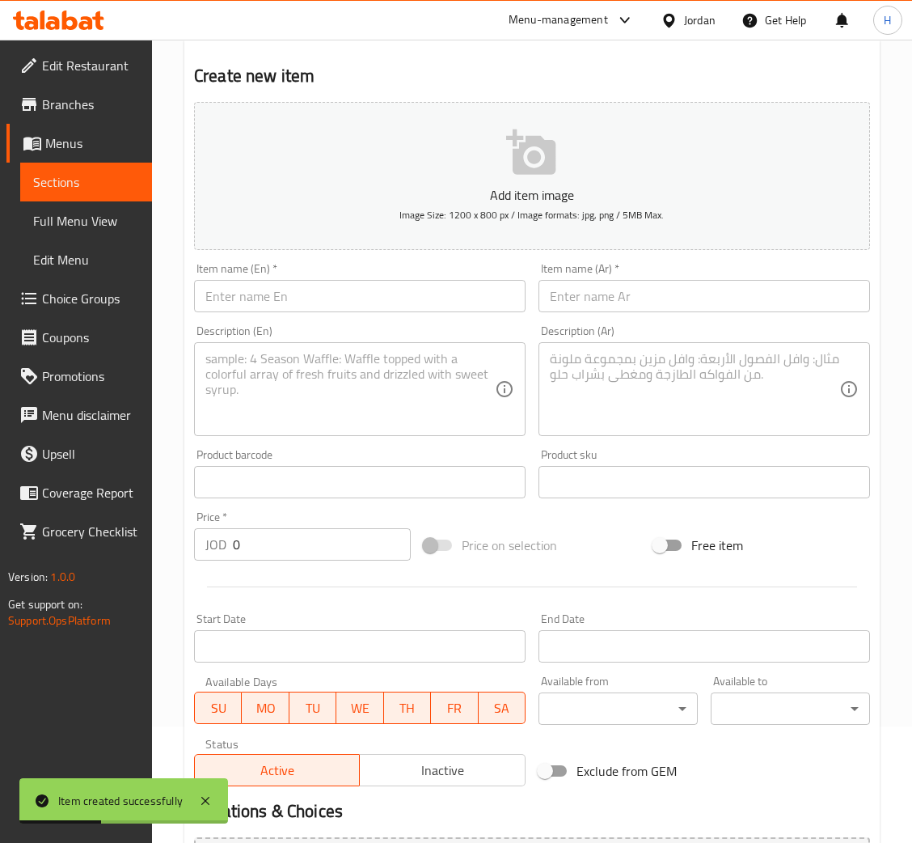
scroll to position [0, 0]
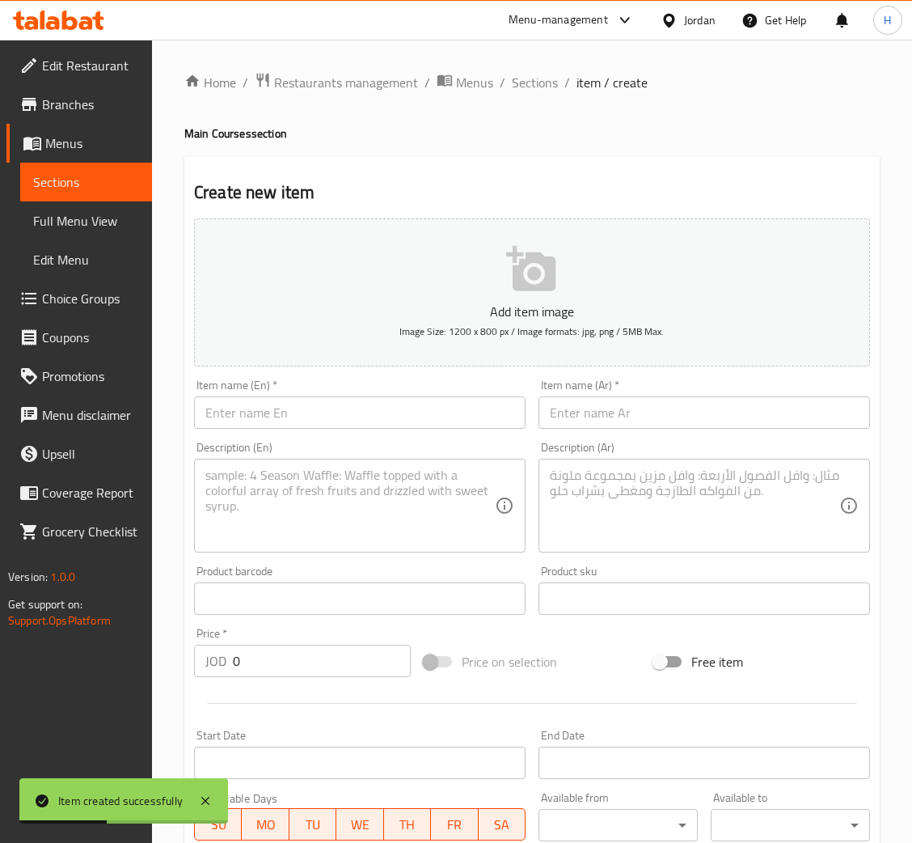
click at [409, 410] on input "text" at bounding box center [360, 412] width 332 height 32
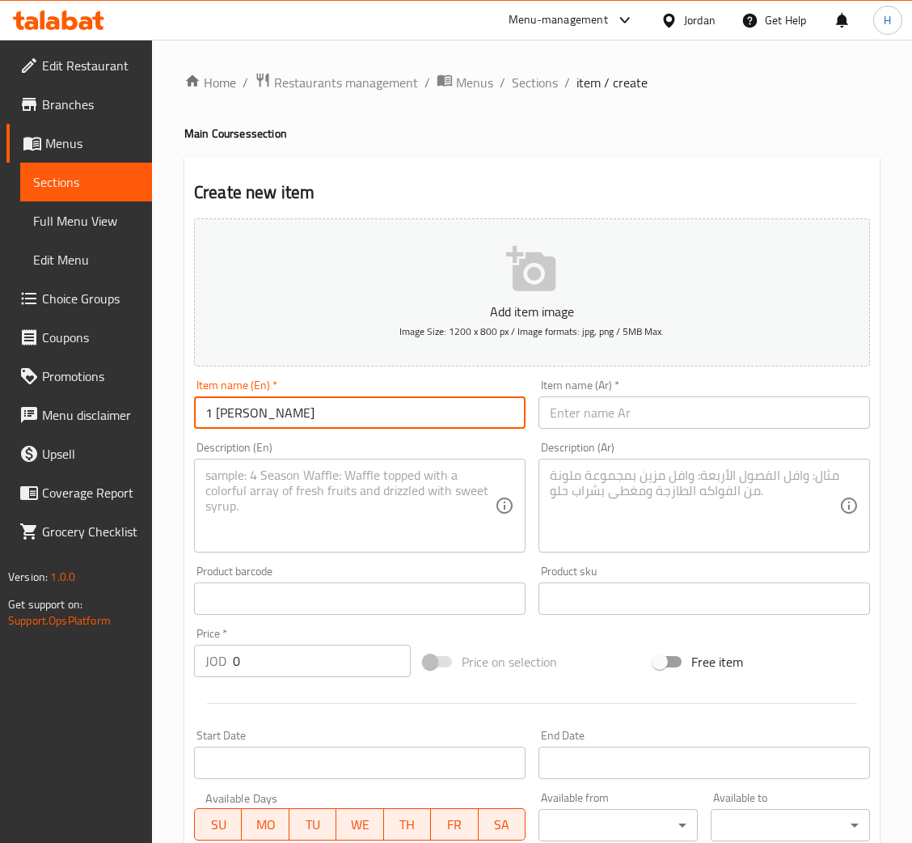
type input "1 Kilo Kibdeh"
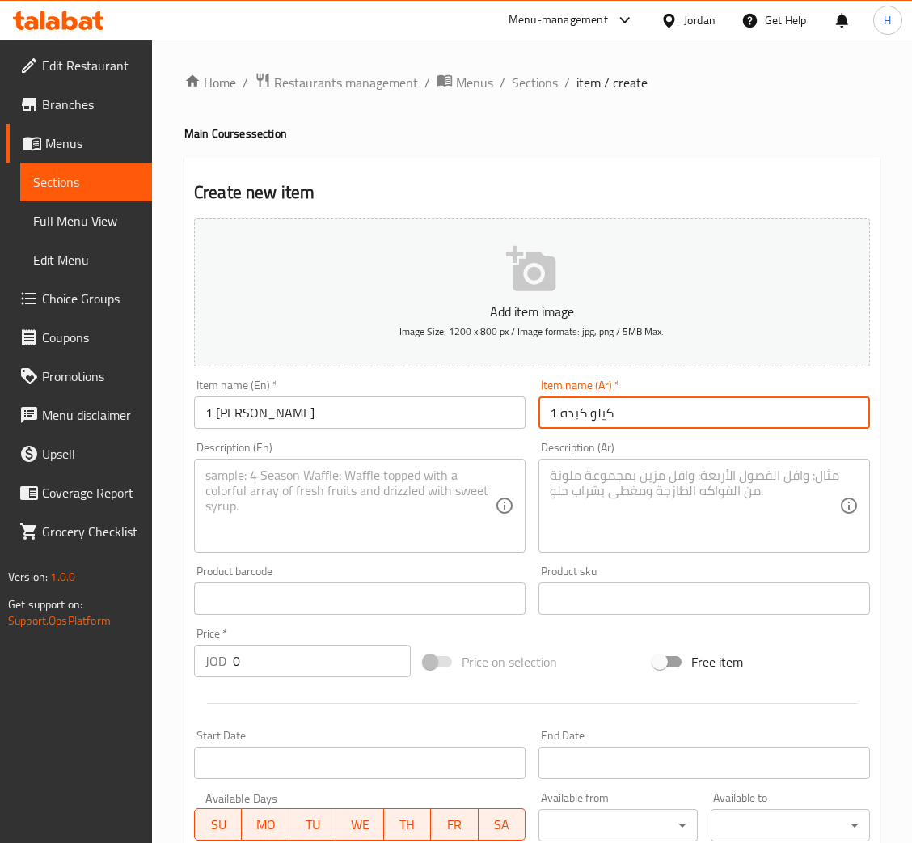
type input "1 كيلو كبده"
click at [294, 669] on input "0" at bounding box center [322, 661] width 178 height 32
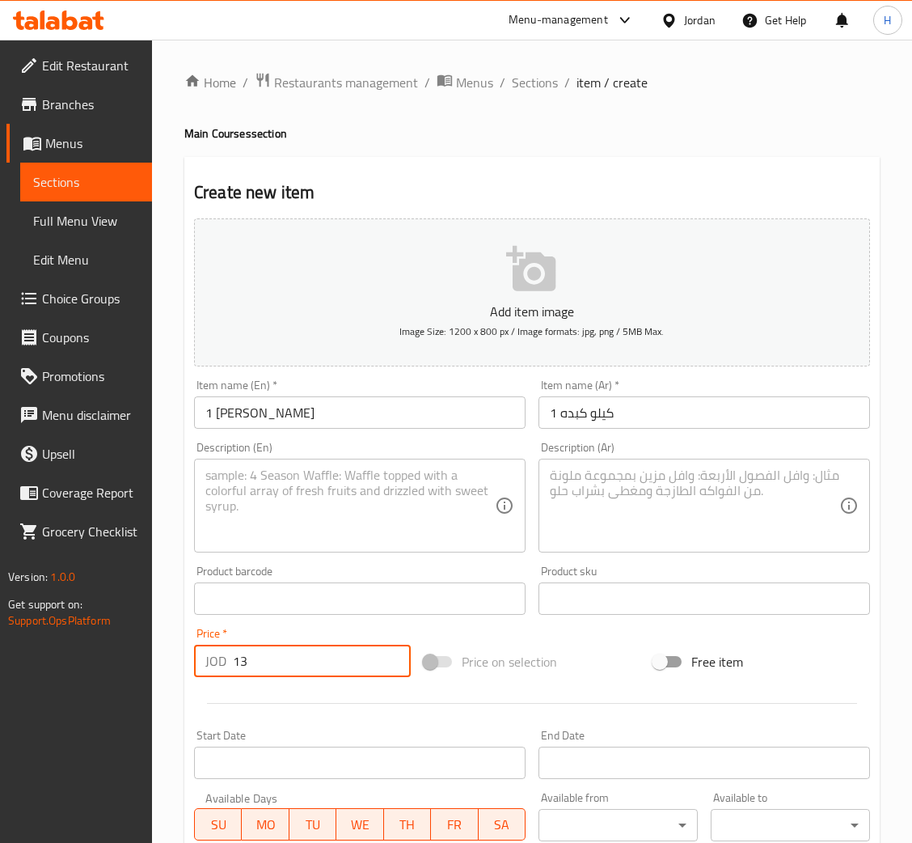
type input "13"
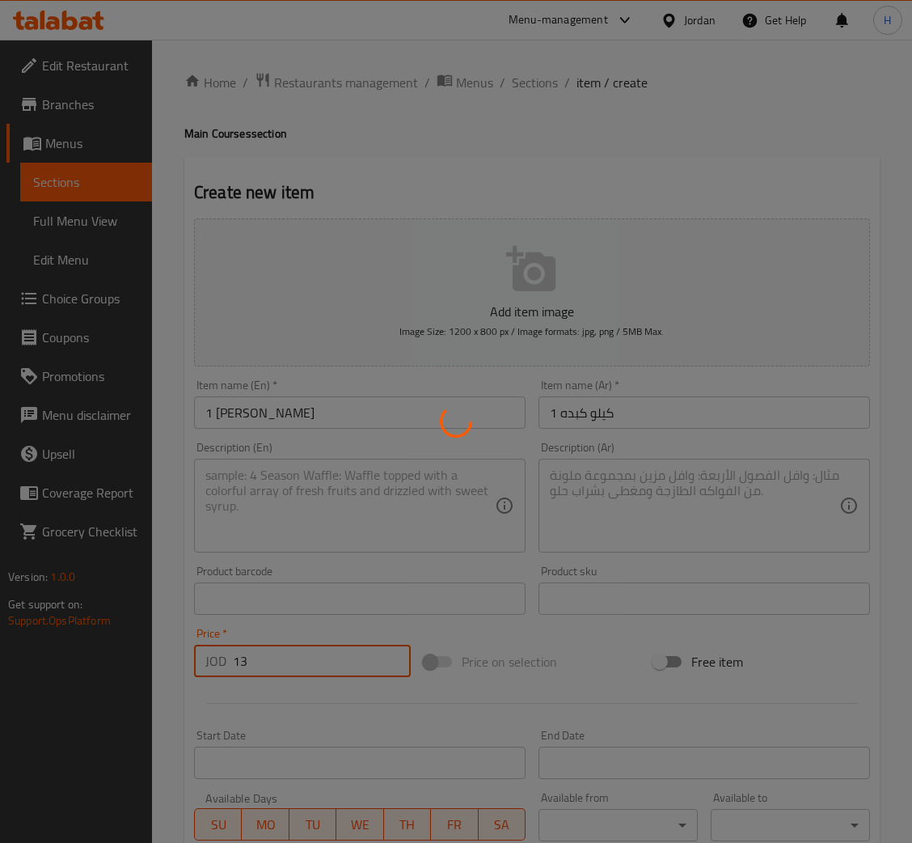
type input "0"
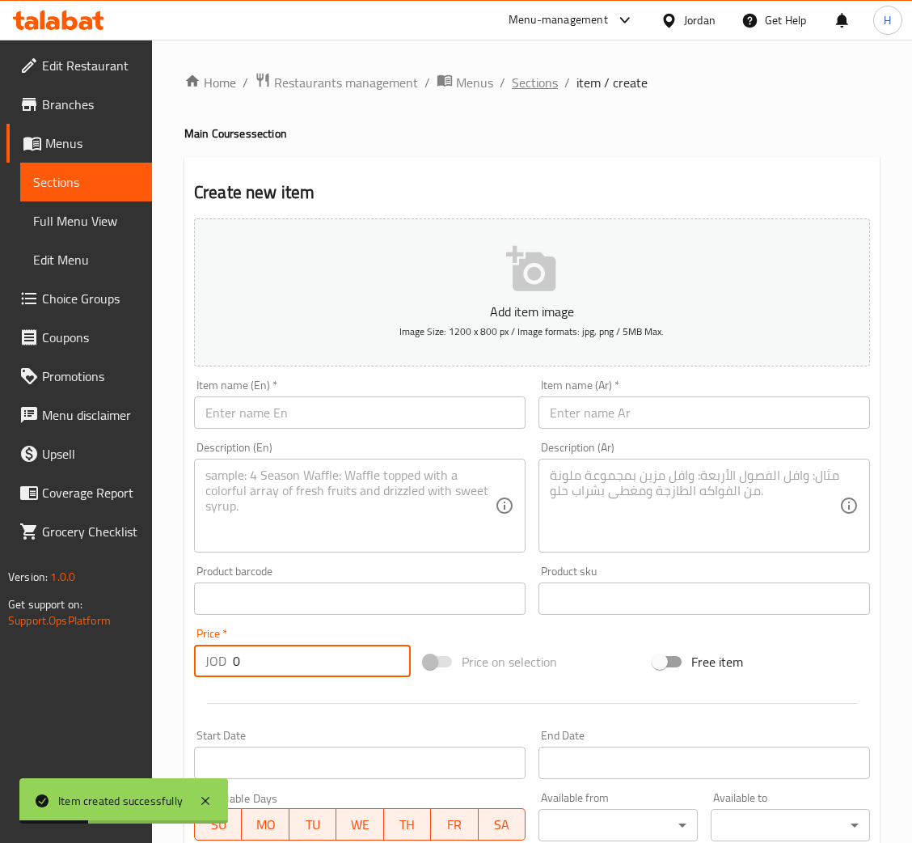
click at [546, 89] on span "Sections" at bounding box center [535, 82] width 46 height 19
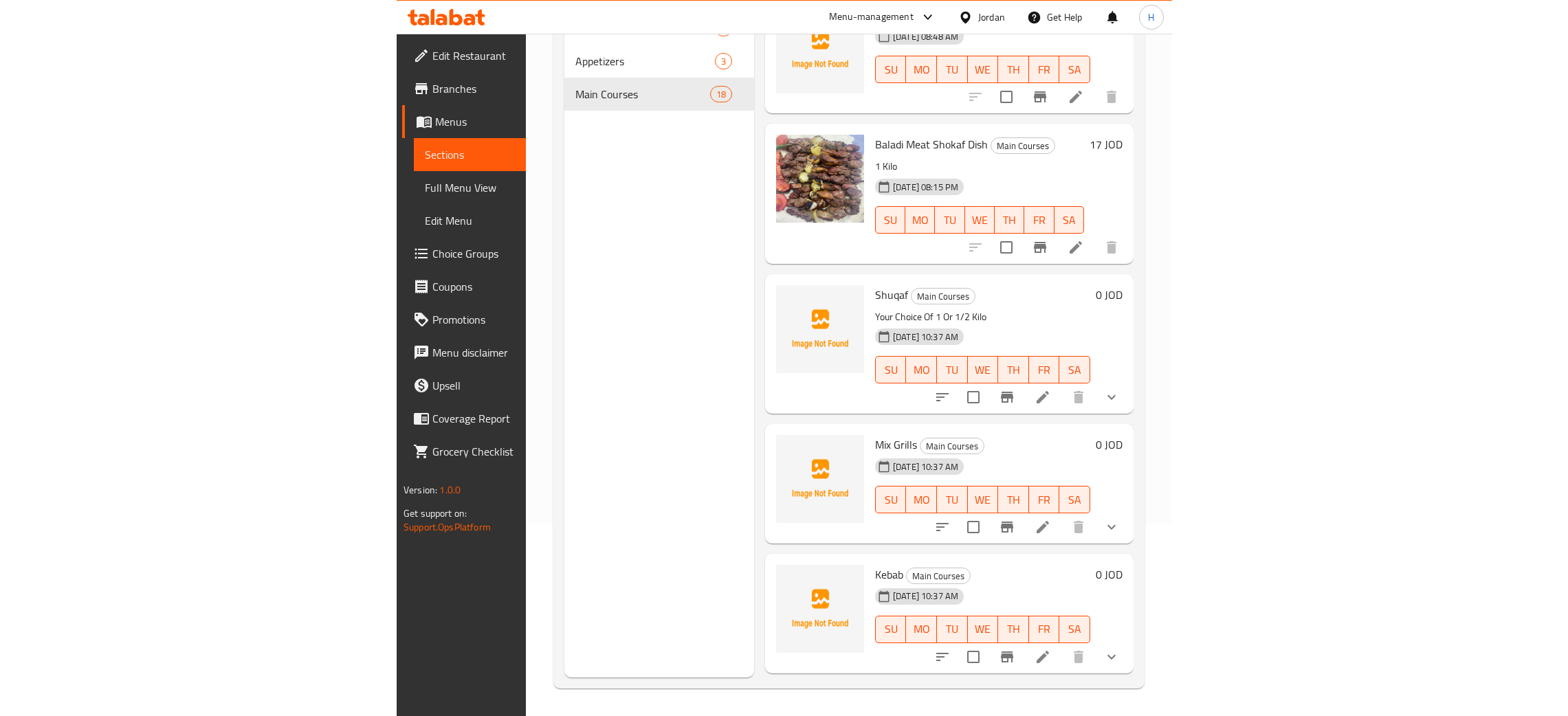
scroll to position [1185, 0]
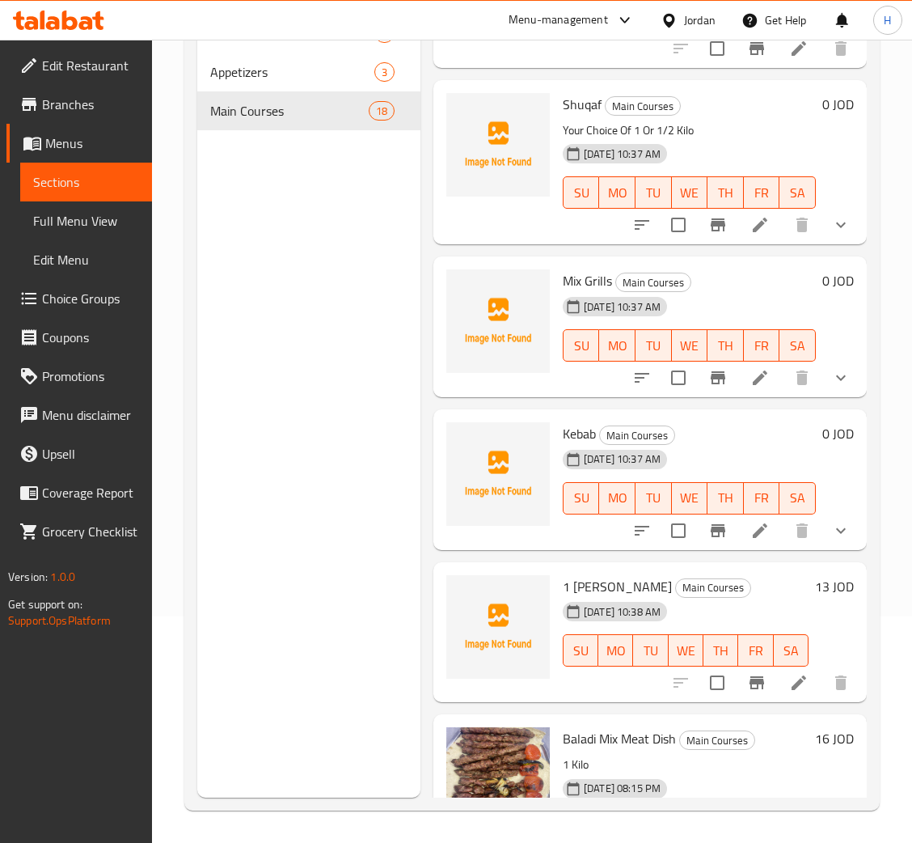
drag, startPoint x: 739, startPoint y: 397, endPoint x: 747, endPoint y: 415, distance: 19.5
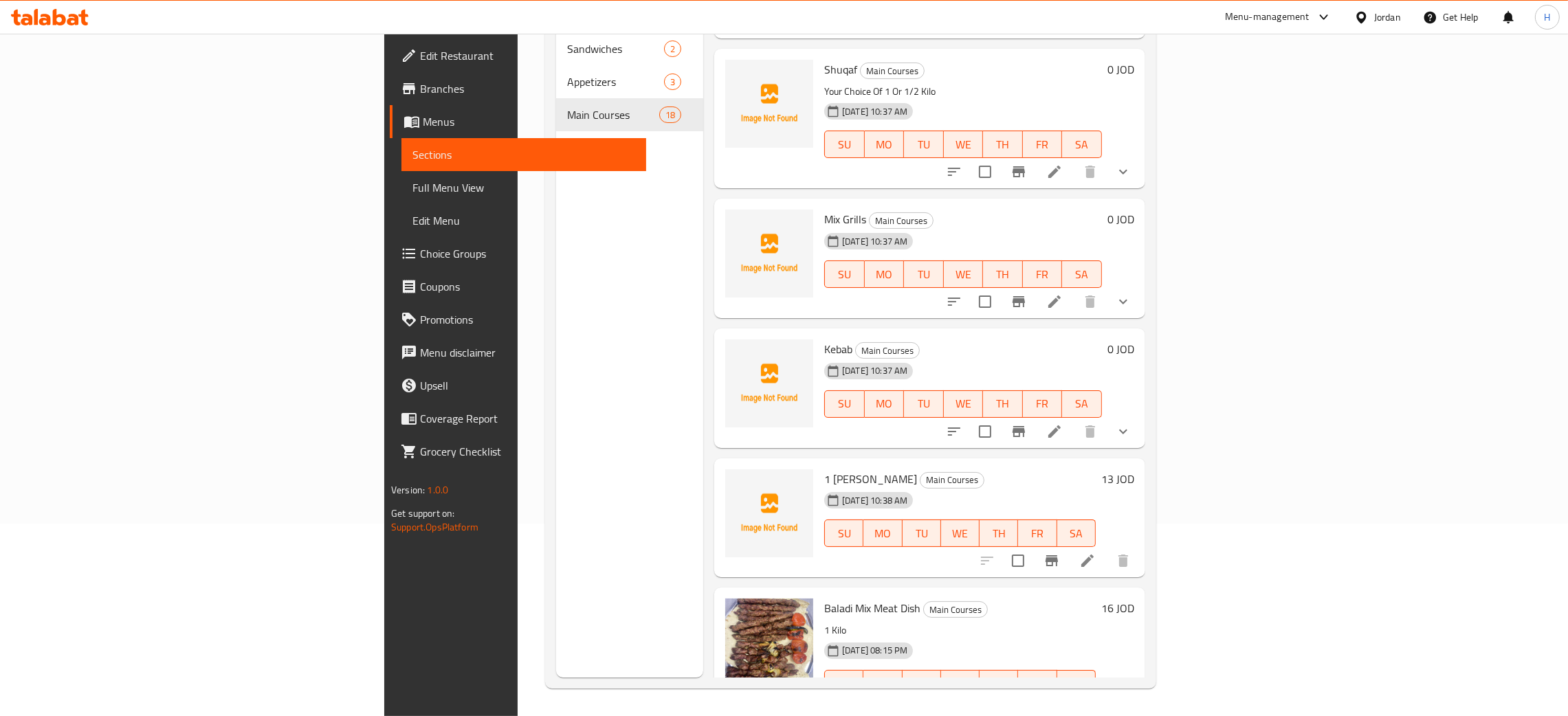
scroll to position [0, 0]
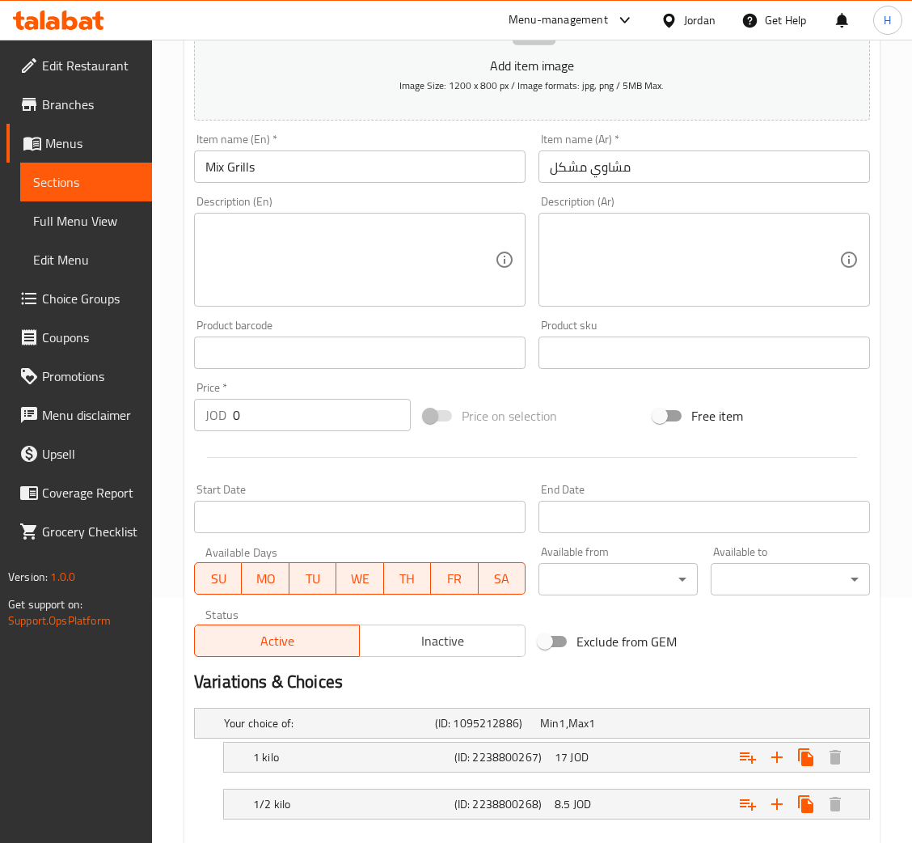
scroll to position [336, 0]
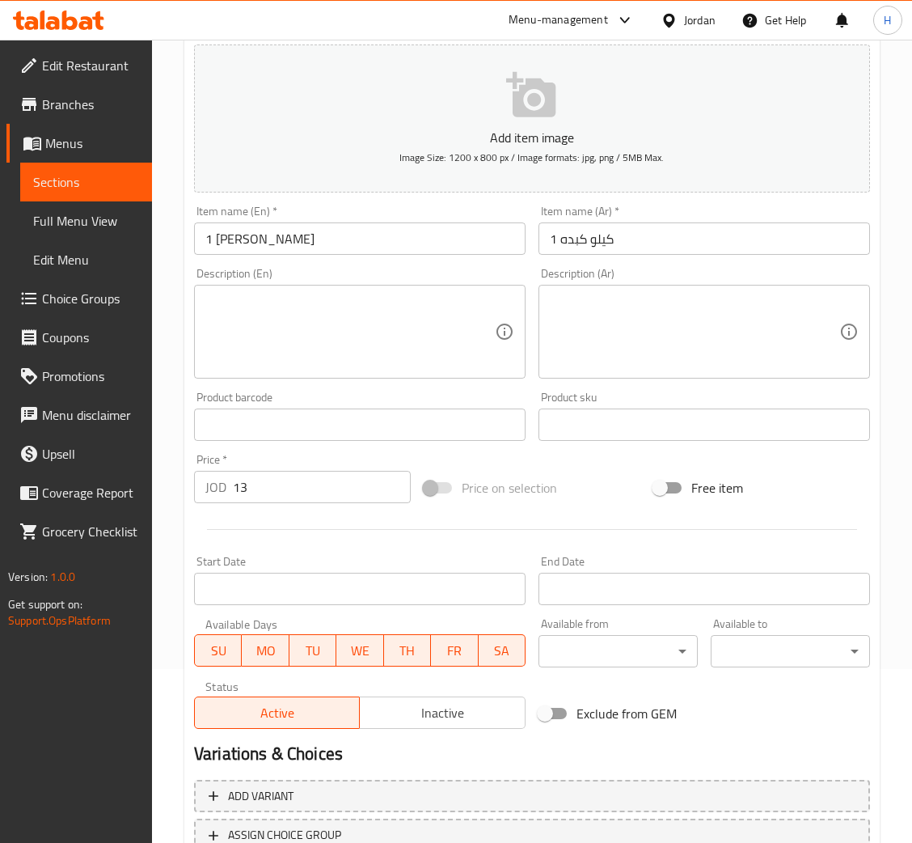
scroll to position [297, 0]
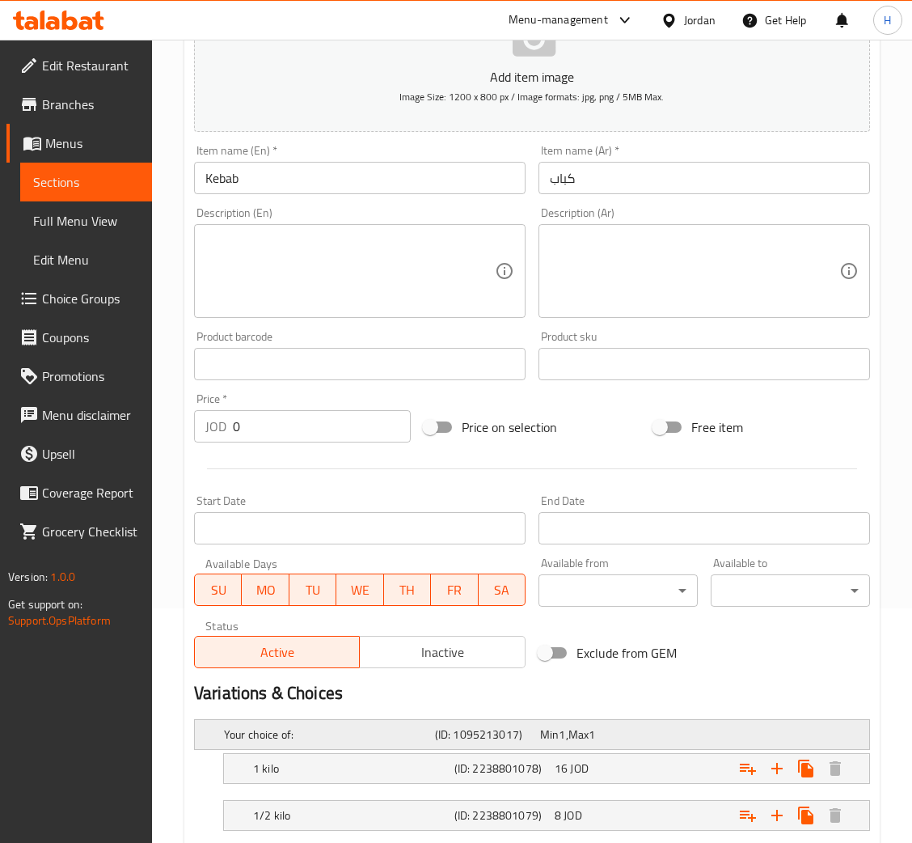
scroll to position [336, 0]
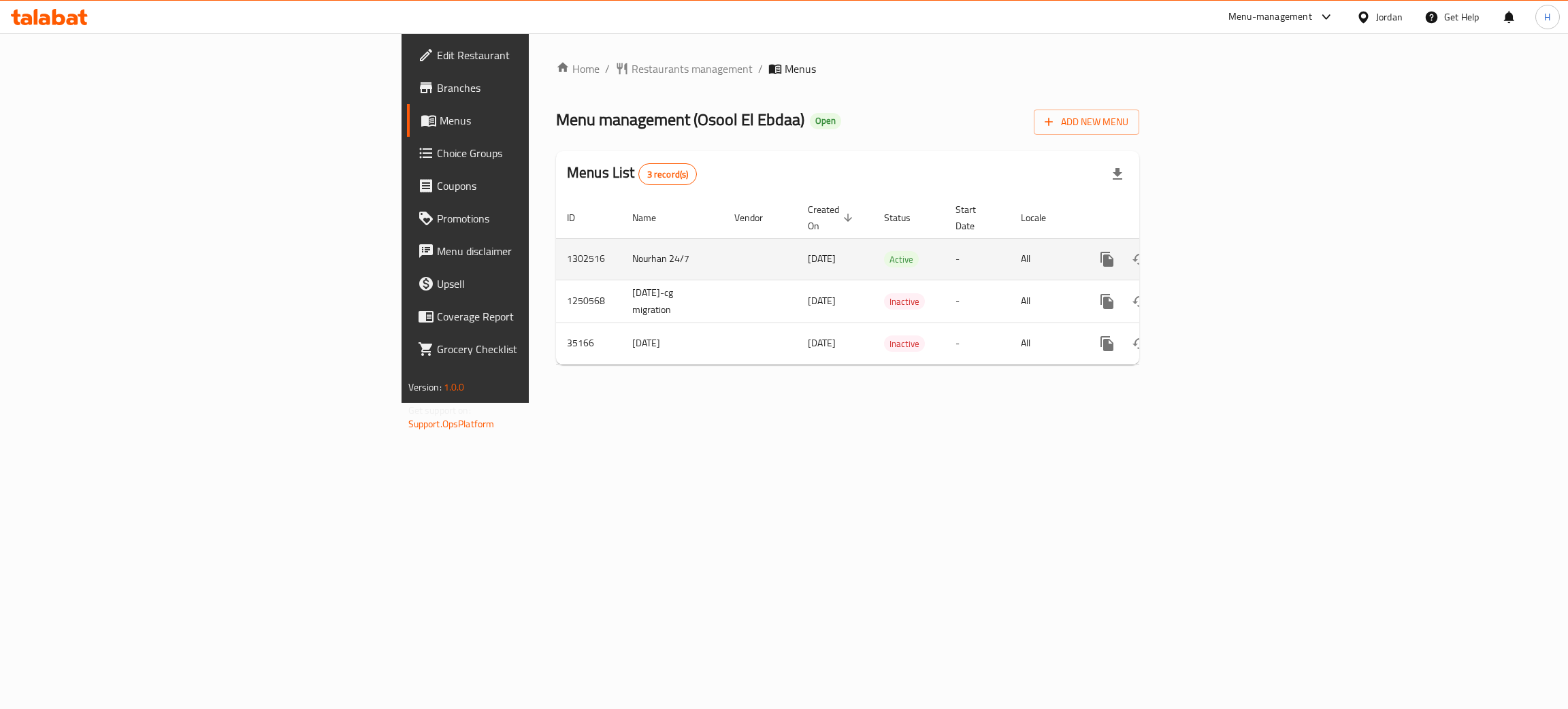
click at [1221, 243] on link "enhanced table" at bounding box center [1205, 259] width 33 height 33
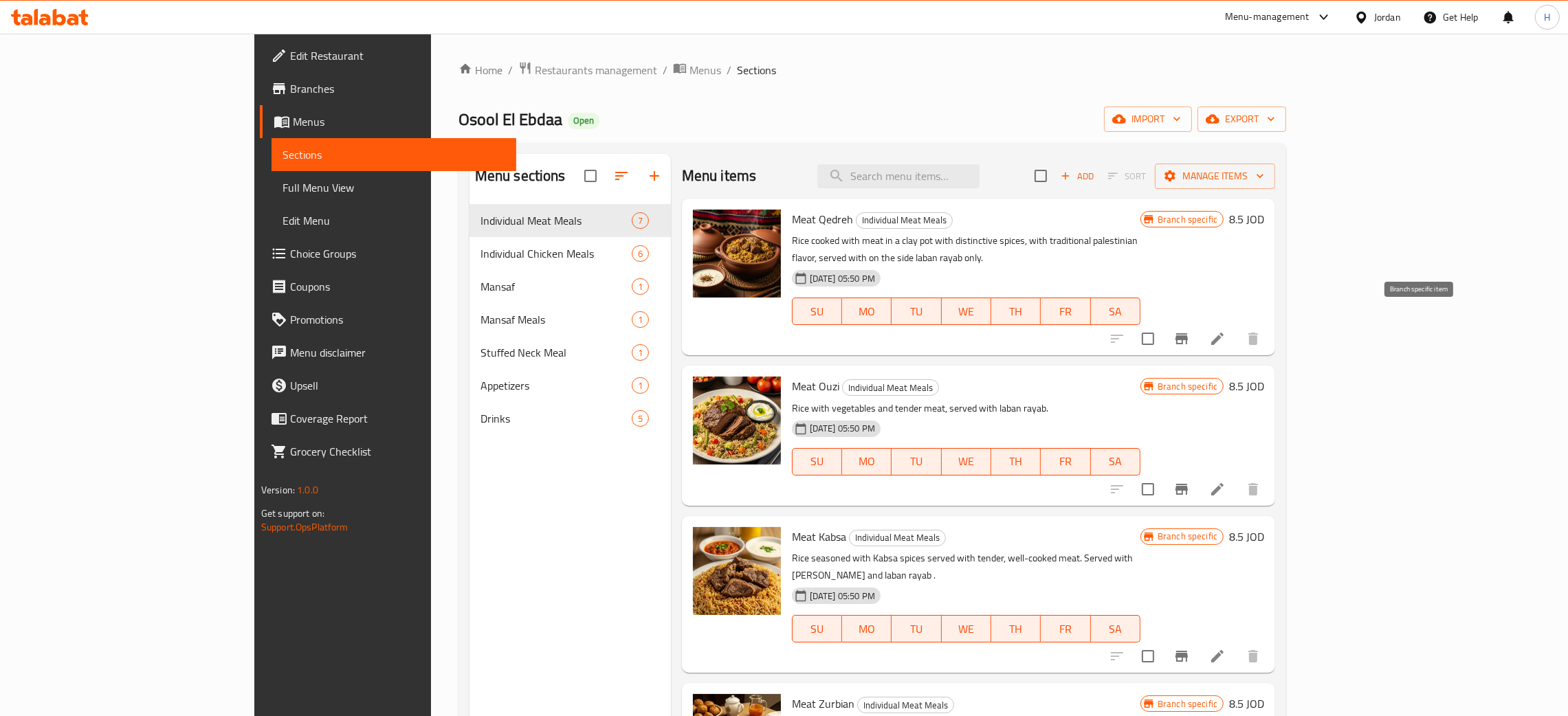
click at [1188, 333] on icon "Branch-specific-item" at bounding box center [1181, 338] width 13 height 11
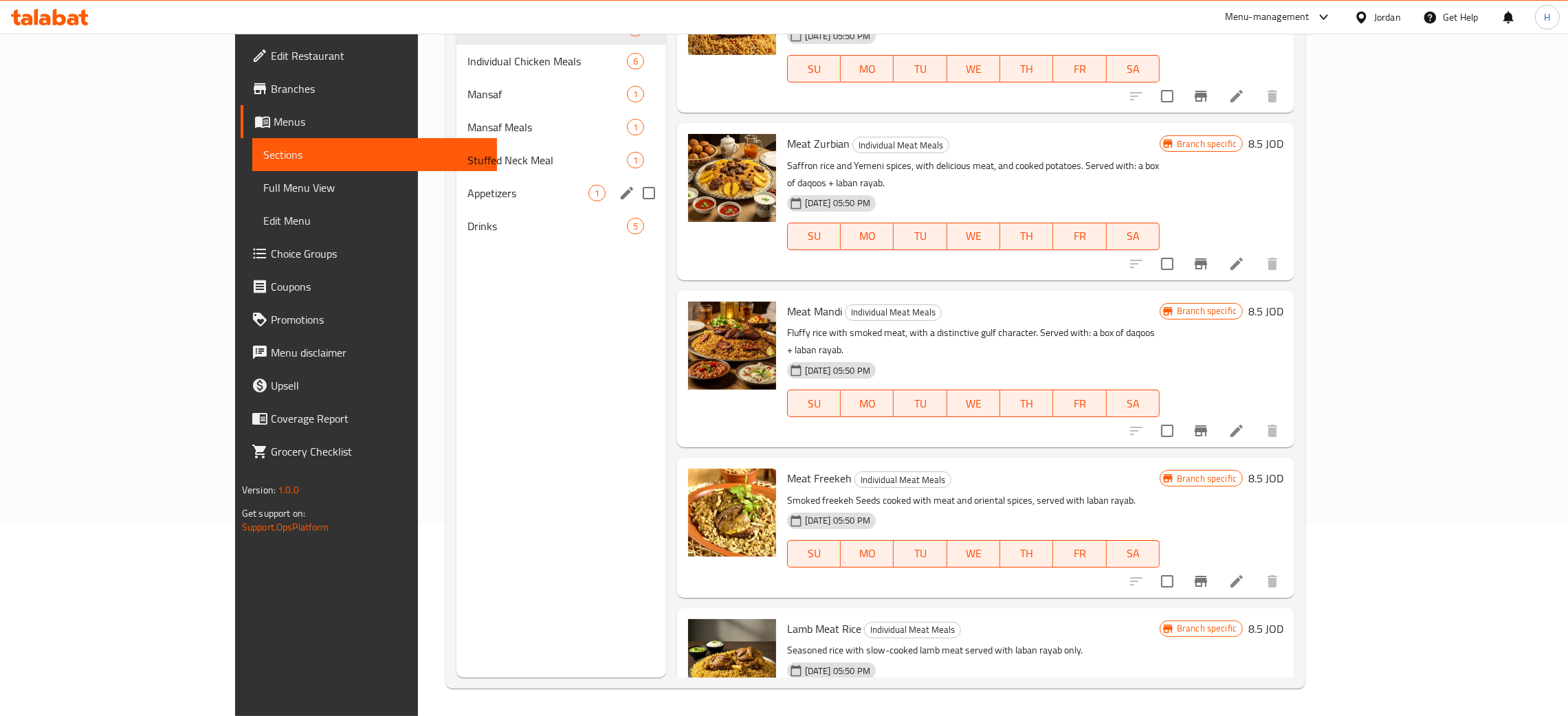
scroll to position [97, 0]
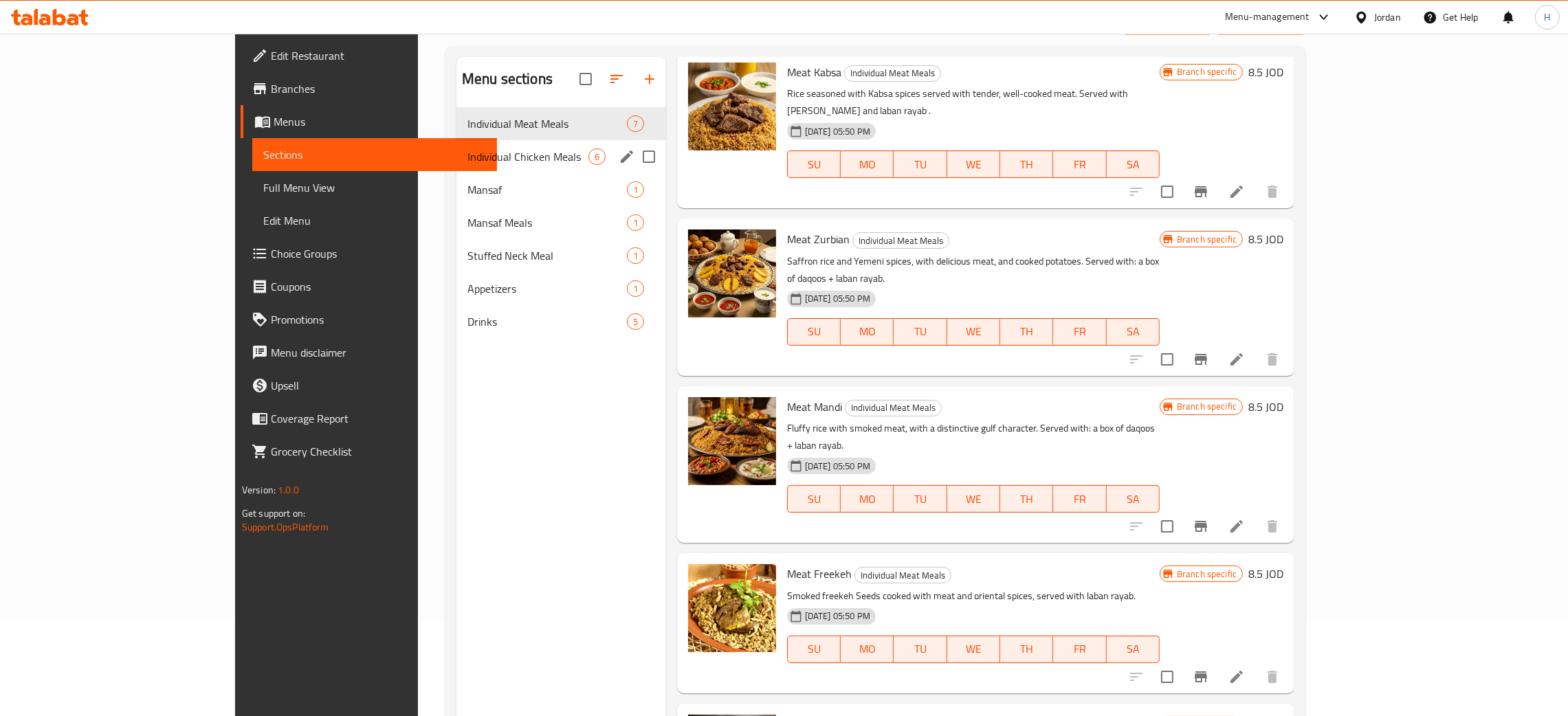
click at [456, 143] on div "Individual Chicken Meals 6" at bounding box center [561, 156] width 210 height 33
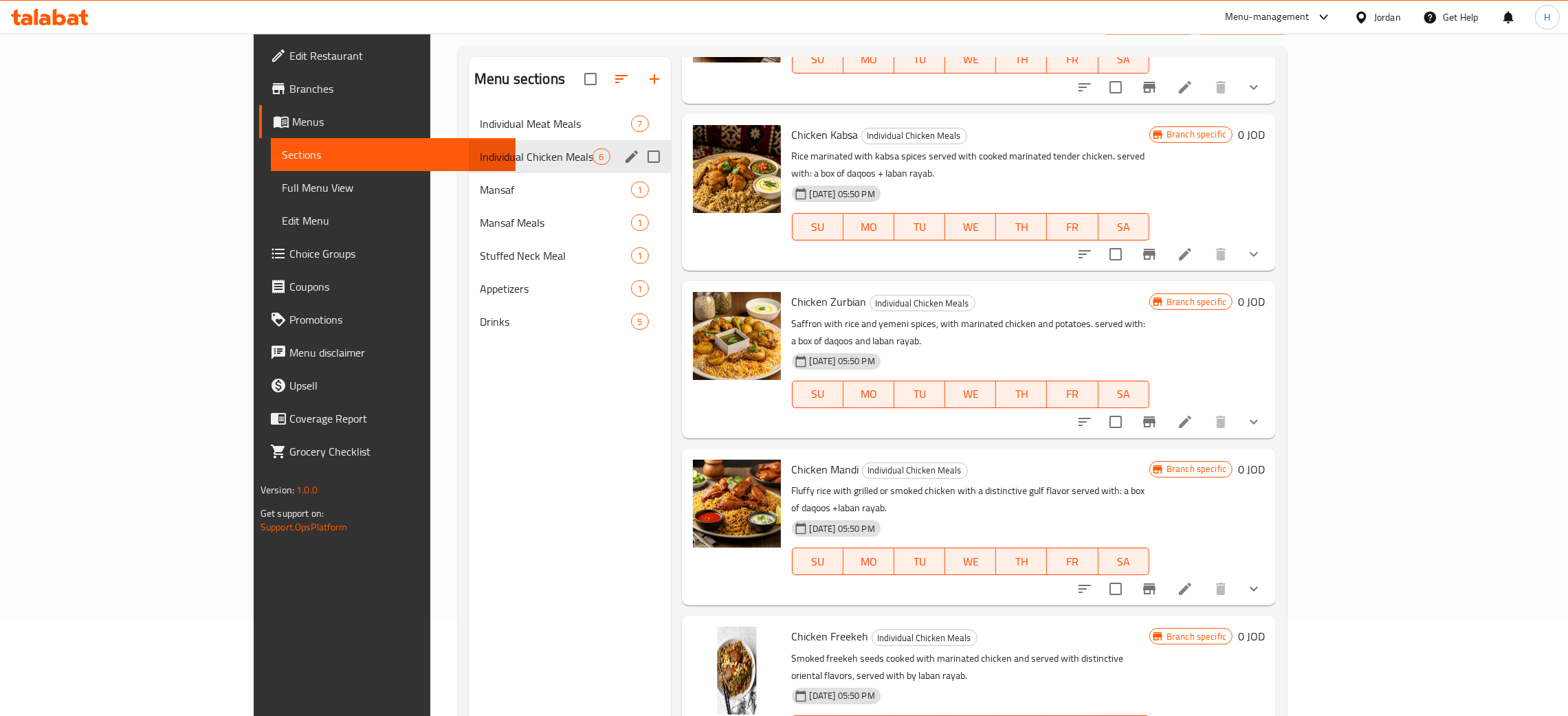
scroll to position [217, 0]
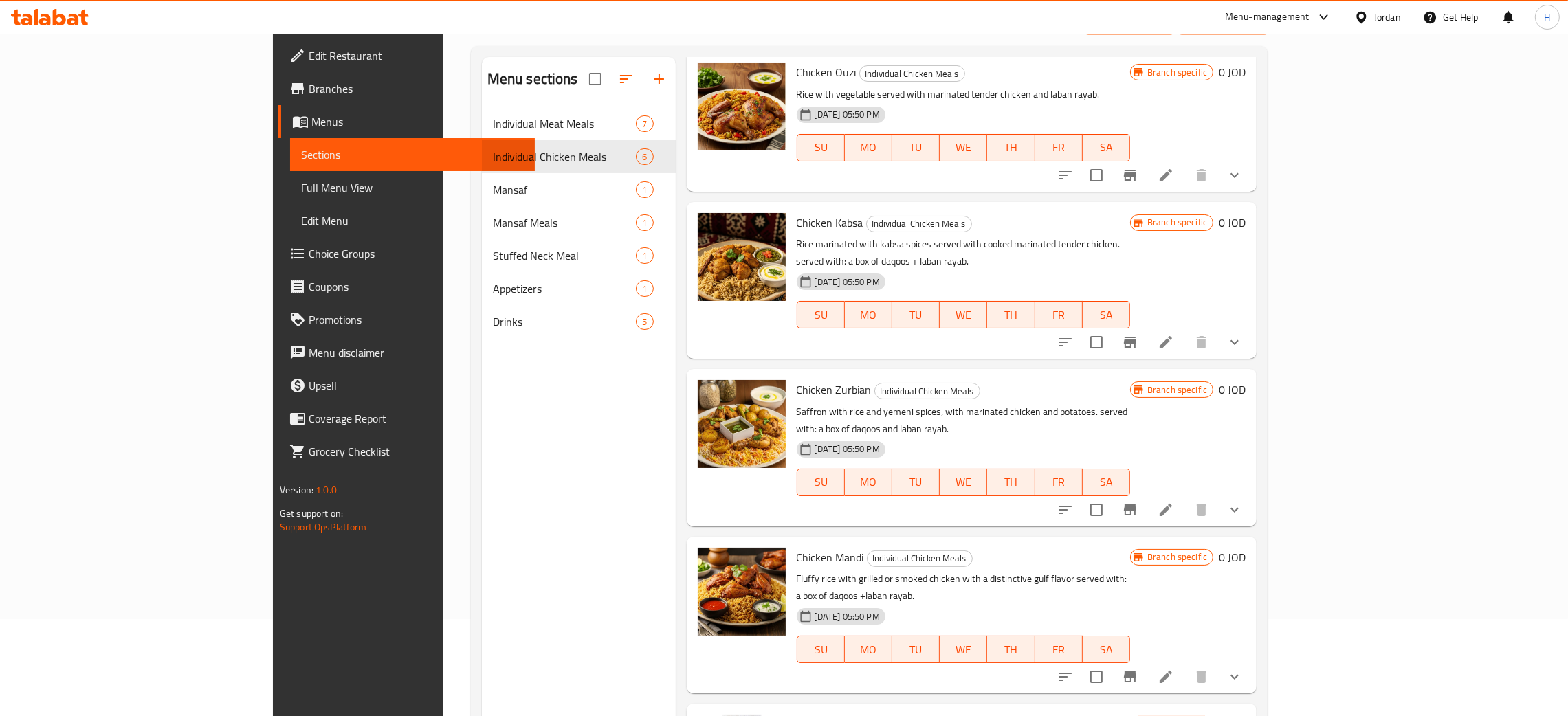
click at [482, 505] on div "Menu sections Individual Meat Meals 7 Individual Chicken Meals 6 Mansaf 1 Mansa…" at bounding box center [579, 414] width 194 height 716
